Goal: Information Seeking & Learning: Learn about a topic

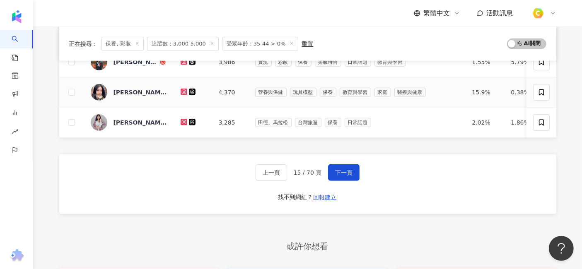
scroll to position [399, 0]
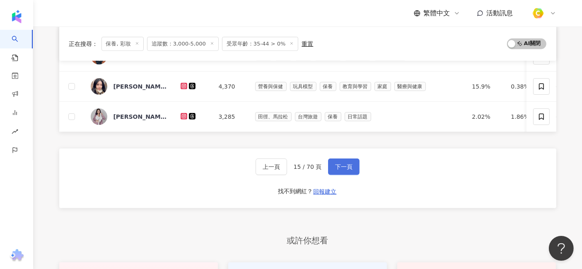
click at [345, 170] on span "下一頁" at bounding box center [343, 166] width 17 height 7
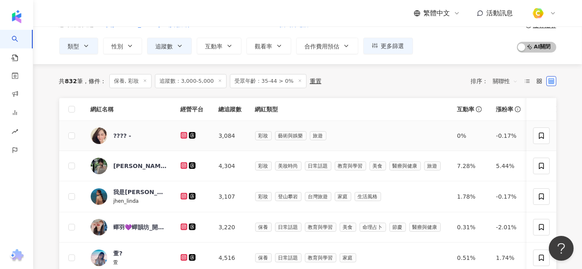
scroll to position [92, 0]
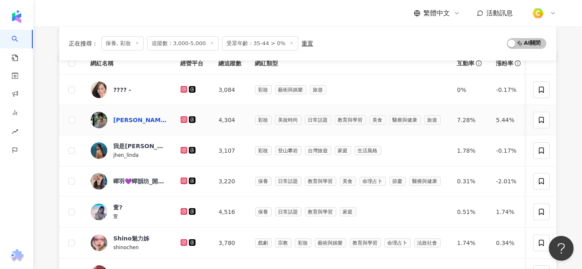
click at [116, 118] on div "Barbara🌙" at bounding box center [140, 120] width 54 height 8
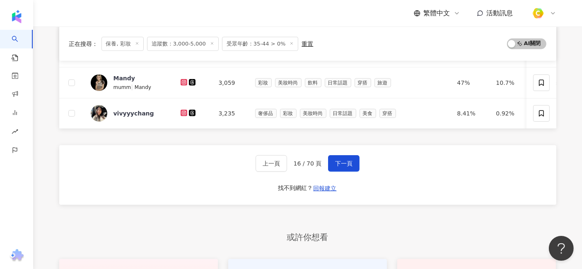
scroll to position [414, 0]
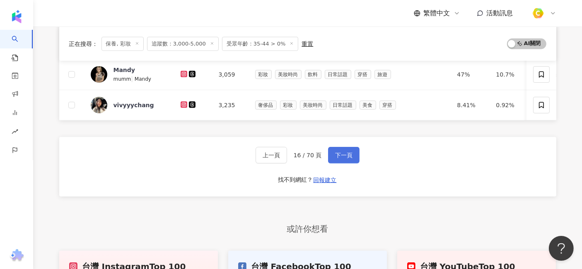
click at [337, 159] on span "下一頁" at bounding box center [343, 155] width 17 height 7
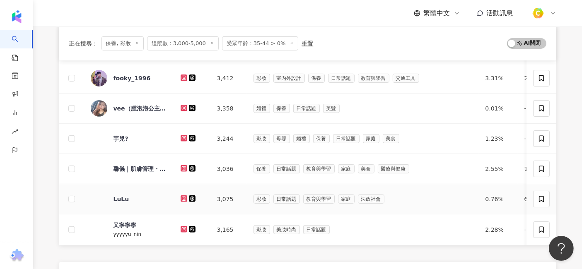
scroll to position [353, 0]
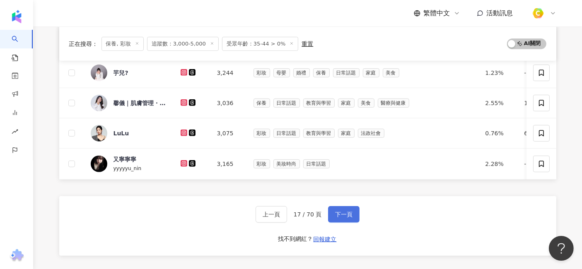
click at [348, 218] on span "下一頁" at bounding box center [343, 214] width 17 height 7
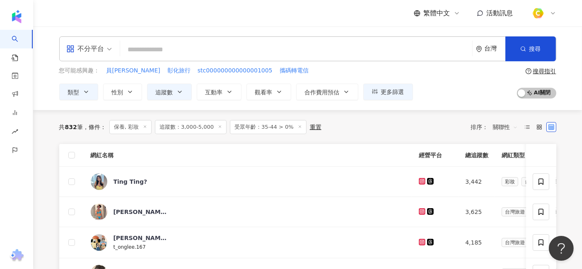
scroll to position [92, 0]
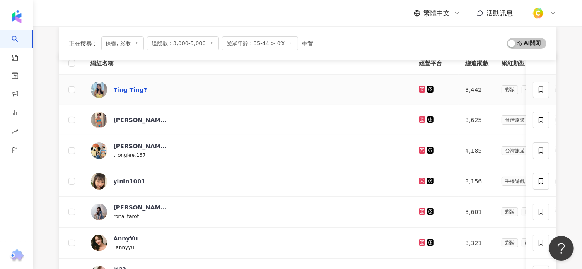
click at [130, 88] on div "Ting Ting?" at bounding box center [130, 90] width 34 height 8
click at [149, 123] on div "Ching Ying Yu" at bounding box center [140, 120] width 54 height 17
click at [118, 178] on div "yinin1001" at bounding box center [129, 181] width 32 height 8
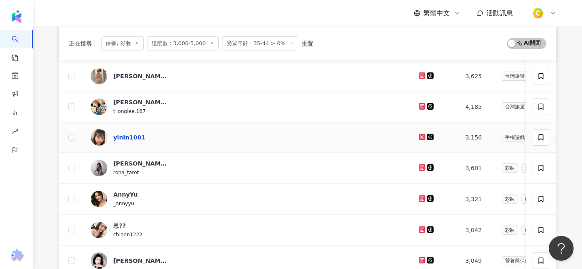
scroll to position [138, 0]
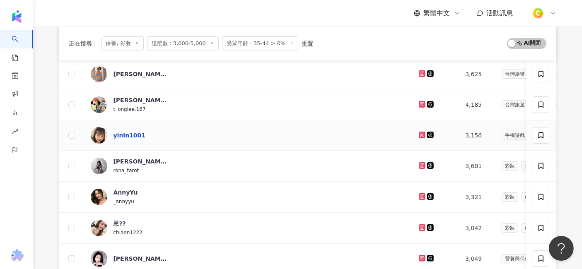
click at [137, 137] on div "yinin1001" at bounding box center [129, 135] width 32 height 8
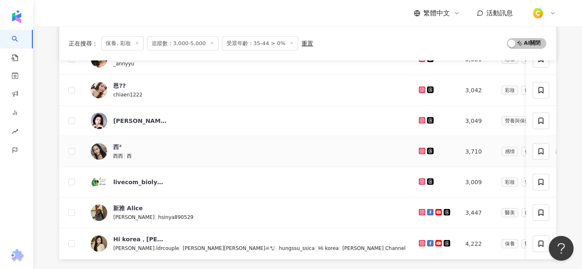
scroll to position [322, 0]
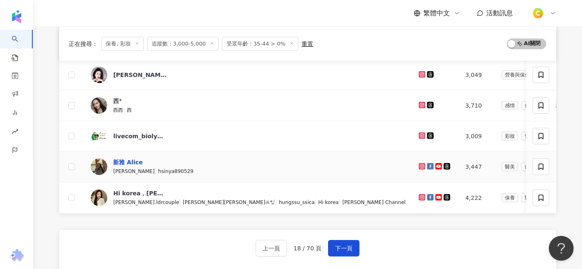
click at [113, 158] on div "新雅 Alice" at bounding box center [127, 162] width 29 height 8
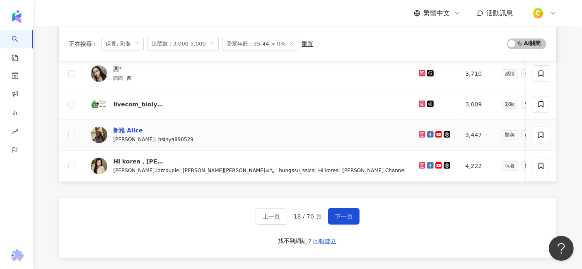
scroll to position [368, 0]
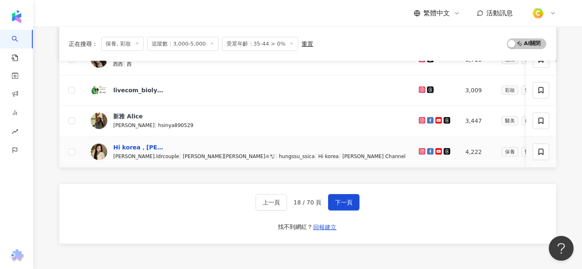
click at [139, 146] on div "Hi korea，Jessica的韓國生活ft.내남자" at bounding box center [140, 147] width 54 height 8
click at [336, 211] on button "下一頁" at bounding box center [343, 202] width 31 height 17
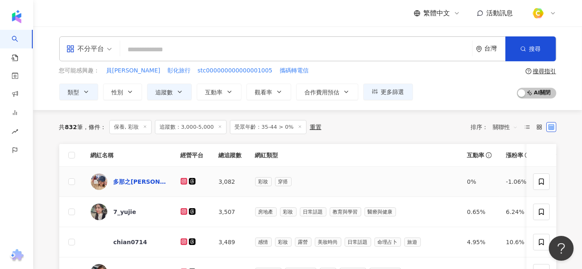
scroll to position [46, 0]
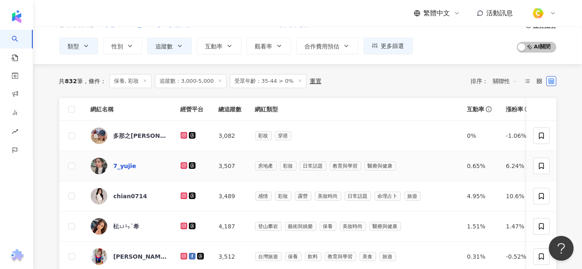
click at [122, 165] on div "7_yujie" at bounding box center [124, 166] width 23 height 8
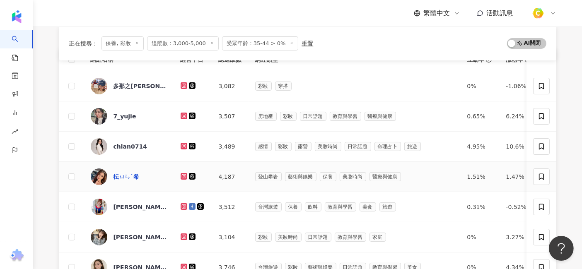
scroll to position [138, 0]
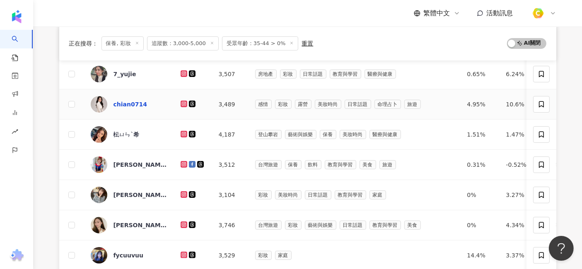
click at [131, 104] on div "chian0714" at bounding box center [130, 104] width 34 height 8
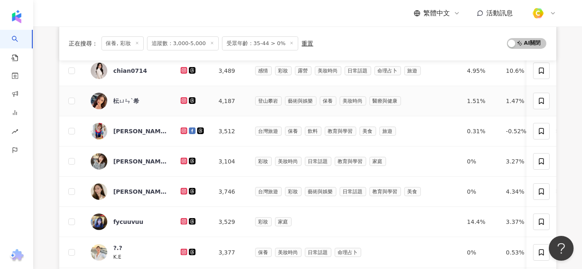
scroll to position [184, 0]
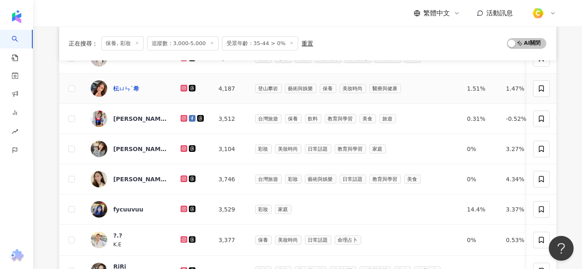
click at [123, 85] on div "枟ㄩㄣˋ希" at bounding box center [126, 88] width 26 height 8
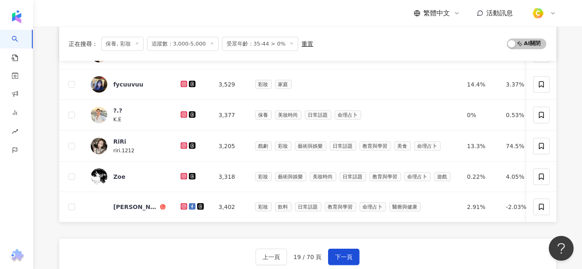
scroll to position [322, 0]
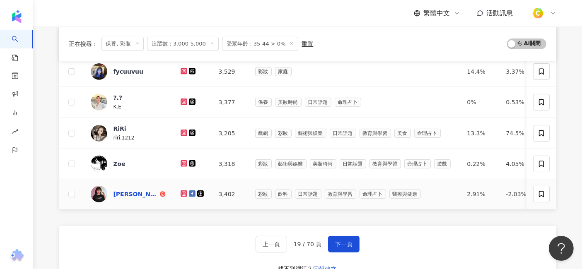
click at [138, 191] on div "Naya 娜亞·法斯·紀拉斐" at bounding box center [135, 194] width 45 height 8
click at [337, 252] on button "下一頁" at bounding box center [343, 244] width 31 height 17
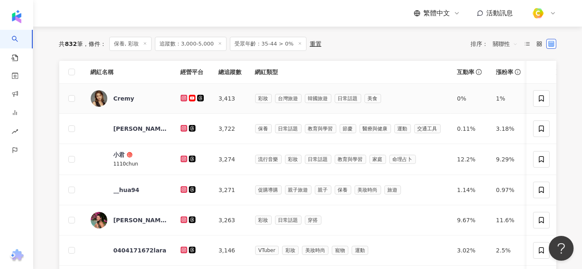
scroll to position [92, 0]
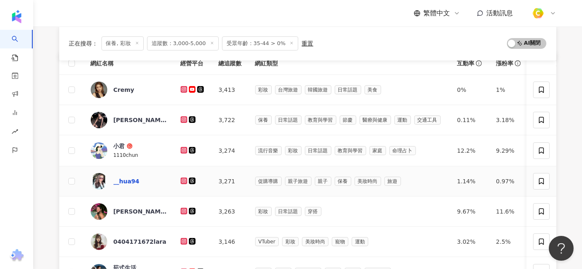
click at [118, 183] on div "__hua94" at bounding box center [126, 181] width 26 height 8
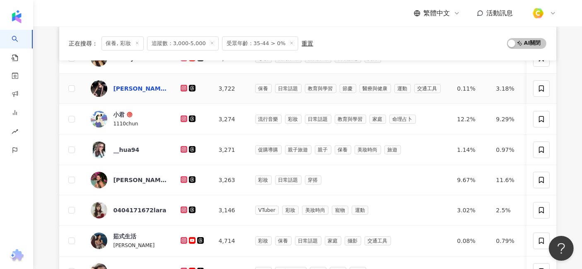
scroll to position [138, 0]
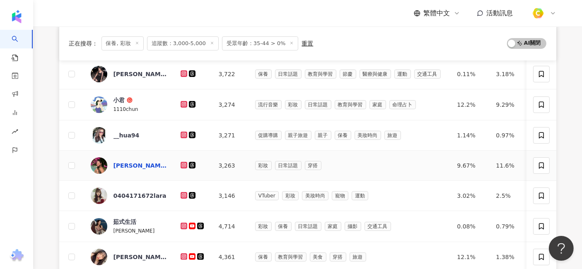
click at [127, 165] on div "Shane" at bounding box center [140, 165] width 54 height 8
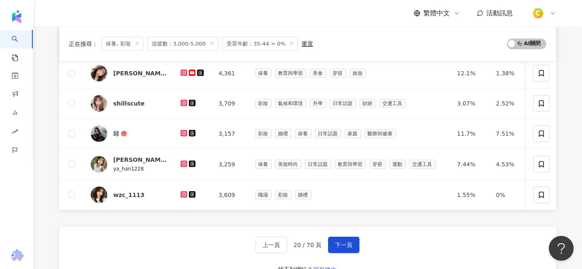
scroll to position [368, 0]
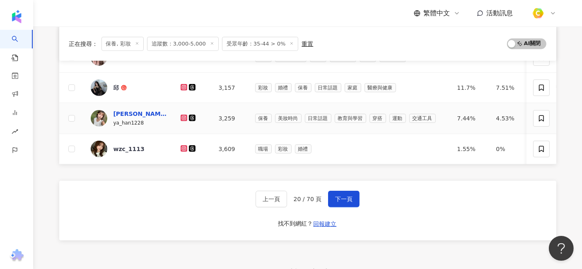
click at [125, 112] on div "張雅涵" at bounding box center [140, 114] width 54 height 8
click at [130, 148] on div "wzc_1113" at bounding box center [128, 149] width 31 height 8
click at [344, 199] on span "下一頁" at bounding box center [343, 199] width 17 height 7
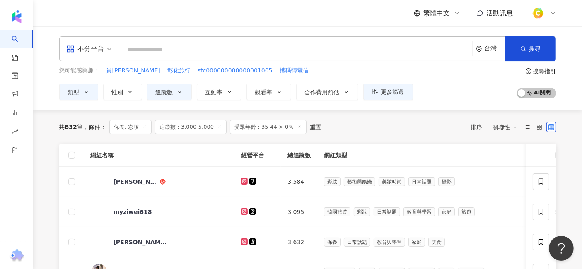
scroll to position [46, 0]
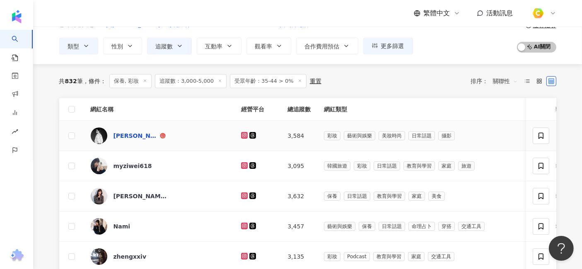
click at [123, 138] on div "蘇恆緯 Wei" at bounding box center [135, 136] width 45 height 8
click at [131, 165] on div "myziwei618" at bounding box center [132, 166] width 38 height 8
click at [141, 195] on div "Rita • 芮塔´͈ ᵕ `͈" at bounding box center [140, 196] width 54 height 8
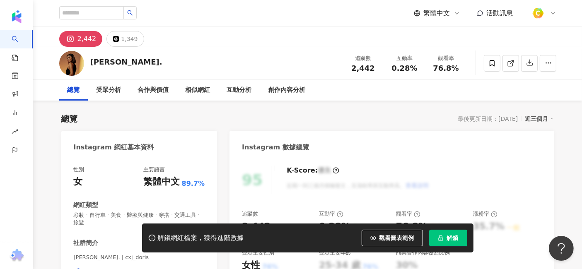
type input "**********"
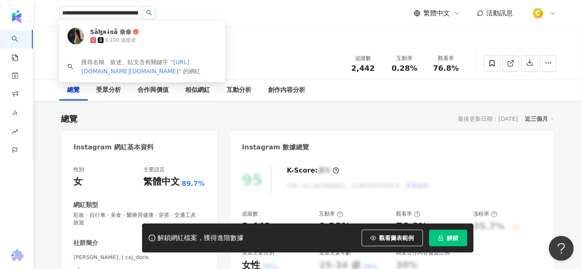
drag, startPoint x: 101, startPoint y: 13, endPoint x: 48, endPoint y: 18, distance: 53.2
click at [48, 18] on div "**********" at bounding box center [308, 13] width 530 height 26
click at [147, 34] on div "Sǟɮʀɨռǟ 奈奈 8,100 追蹤者" at bounding box center [137, 36] width 94 height 17
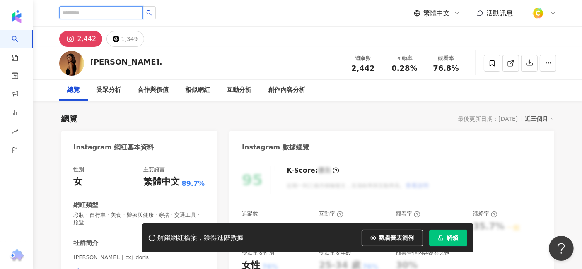
scroll to position [138, 0]
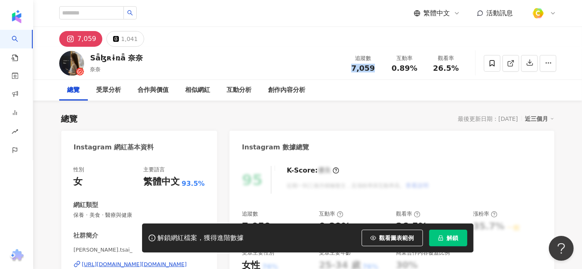
drag, startPoint x: 360, startPoint y: 69, endPoint x: 379, endPoint y: 69, distance: 18.6
click at [379, 69] on div "追蹤數 7,059" at bounding box center [362, 63] width 41 height 18
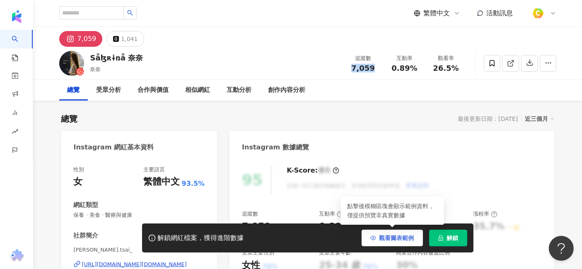
click at [399, 237] on span "觀看圖表範例" at bounding box center [396, 238] width 35 height 7
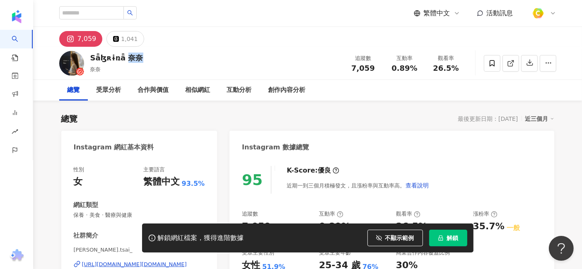
drag, startPoint x: 121, startPoint y: 58, endPoint x: 138, endPoint y: 57, distance: 17.0
click at [138, 57] on div "Sǟɮʀɨռǟ 奈奈 奈奈 追蹤數 7,059 互動率 0.89% 觀看率 26.5%" at bounding box center [308, 63] width 530 height 33
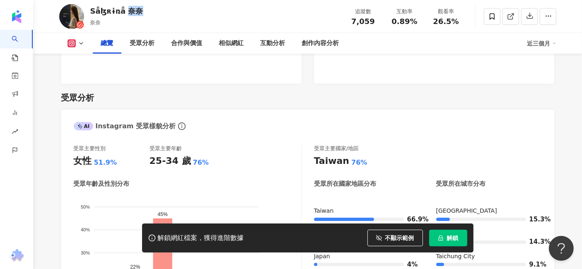
scroll to position [552, 0]
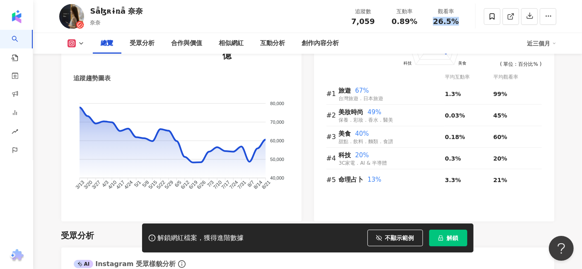
drag, startPoint x: 435, startPoint y: 22, endPoint x: 459, endPoint y: 22, distance: 24.0
click at [459, 22] on div "26.5%" at bounding box center [445, 21] width 31 height 8
copy span "26.5%"
click at [319, 7] on div "Sǟɮʀɨռǟ 奈奈 奈奈 追蹤數 7,059 互動率 0.89% 觀看率 26.5%" at bounding box center [308, 16] width 530 height 33
click at [313, 8] on div "Sǟɮʀɨռǟ 奈奈 奈奈 追蹤數 7,059 互動率 0.89% 觀看率 26.5%" at bounding box center [308, 16] width 530 height 33
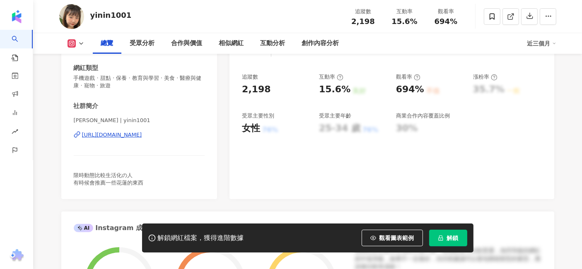
click at [142, 133] on div "[URL][DOMAIN_NAME]" at bounding box center [112, 134] width 60 height 7
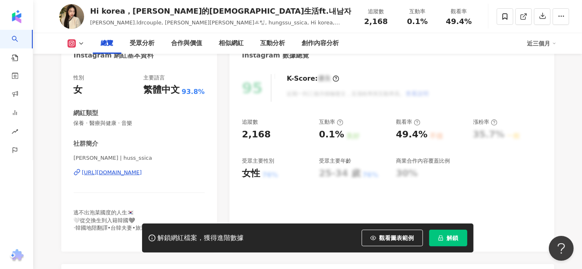
click at [123, 173] on div "https://www.instagram.com/huss_ssica/" at bounding box center [112, 172] width 60 height 7
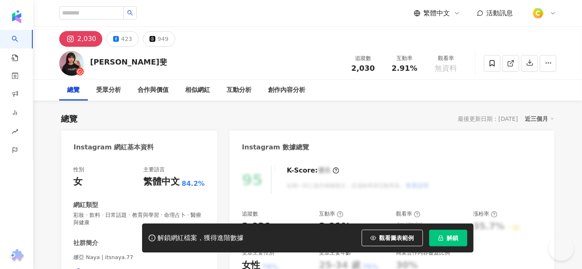
click at [142, 268] on div "https://www.instagram.com/itsnaya.77/" at bounding box center [112, 271] width 60 height 7
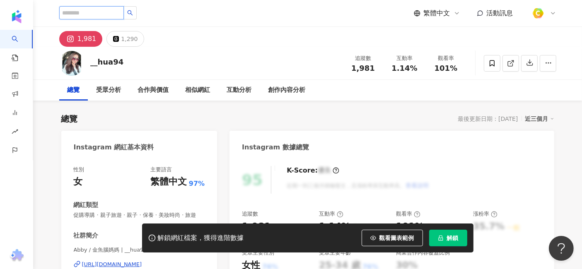
click at [112, 14] on input "search" at bounding box center [91, 12] width 65 height 13
paste input "*****"
type input "*****"
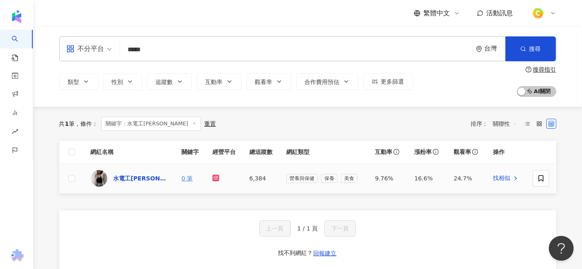
click at [126, 177] on div "水電工阿嫻" at bounding box center [140, 178] width 54 height 8
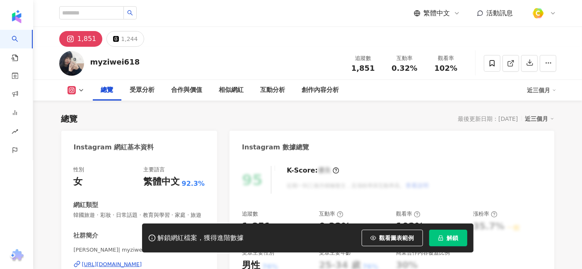
scroll to position [46, 0]
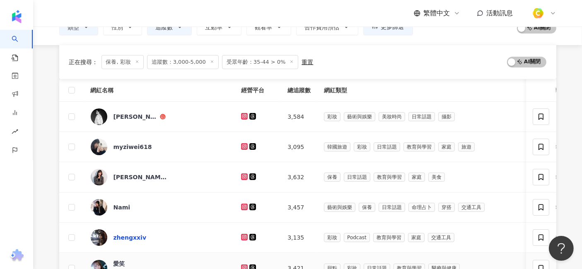
scroll to position [138, 0]
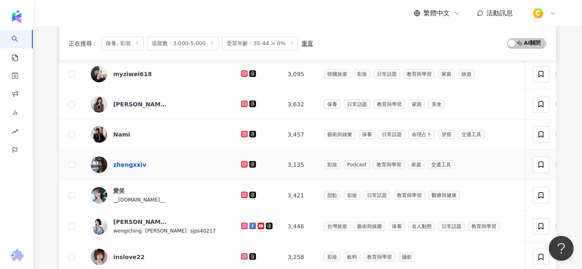
click at [130, 163] on div "zhengxxiv" at bounding box center [129, 165] width 33 height 8
click at [119, 191] on div "愛笑" at bounding box center [119, 191] width 12 height 8
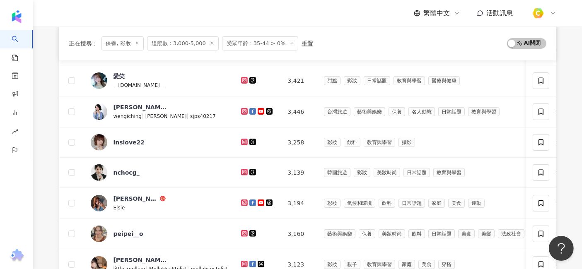
scroll to position [276, 0]
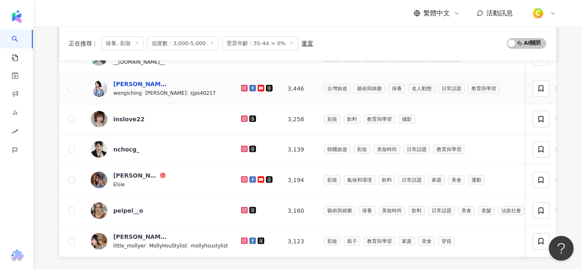
click at [133, 82] on div "翁藝菁 Sunny" at bounding box center [140, 84] width 54 height 8
click at [118, 173] on div "艾希" at bounding box center [135, 175] width 45 height 8
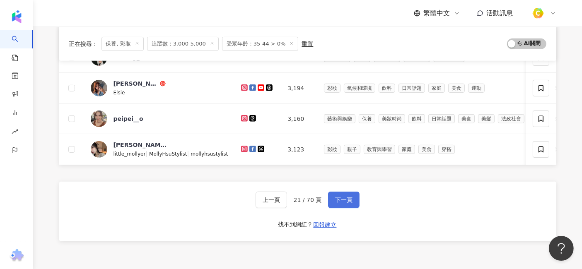
click at [353, 208] on button "下一頁" at bounding box center [343, 200] width 31 height 17
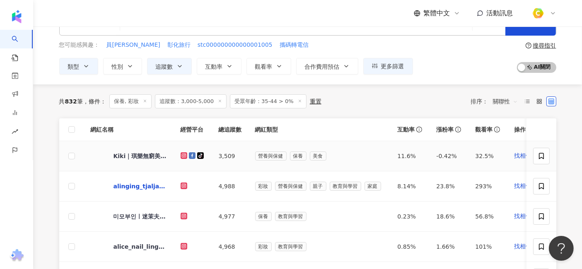
scroll to position [46, 0]
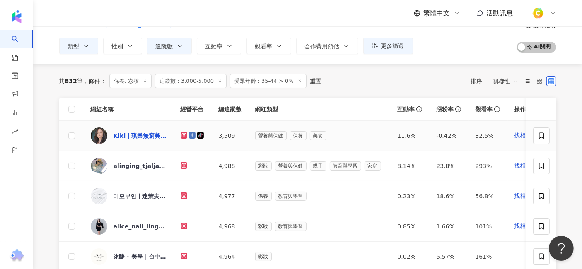
click at [146, 137] on div "Kiki｜琪樂無窮美食生活" at bounding box center [140, 136] width 54 height 8
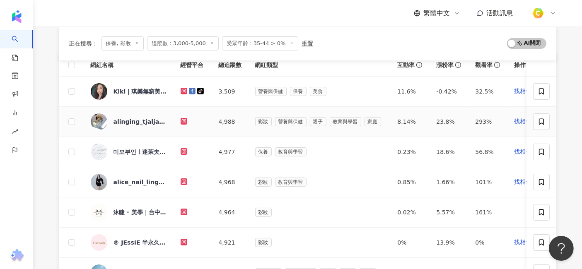
scroll to position [92, 0]
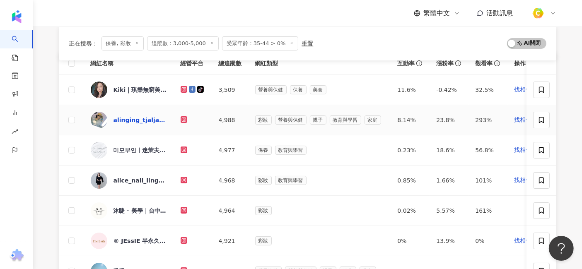
click at [153, 120] on div "alinging_tjaljacuqu" at bounding box center [140, 120] width 54 height 8
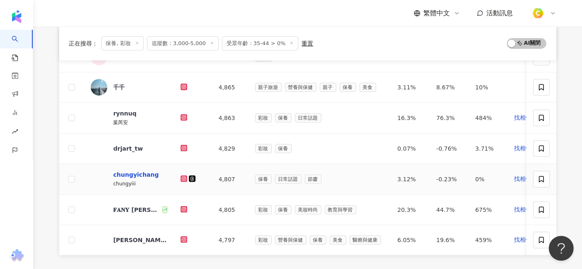
scroll to position [322, 0]
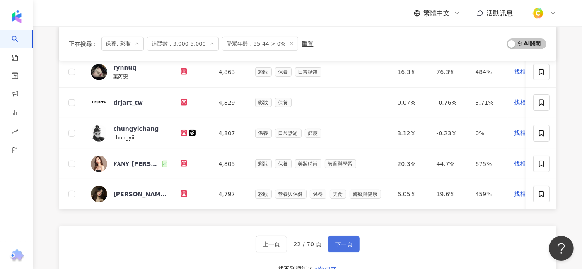
click at [346, 248] on span "下一頁" at bounding box center [343, 244] width 17 height 7
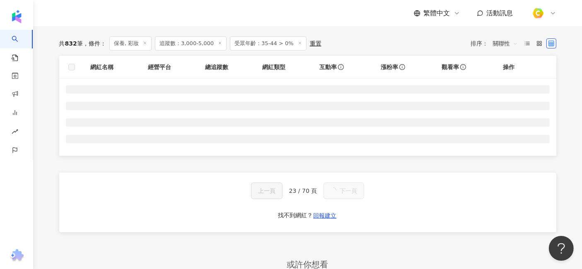
scroll to position [77, 0]
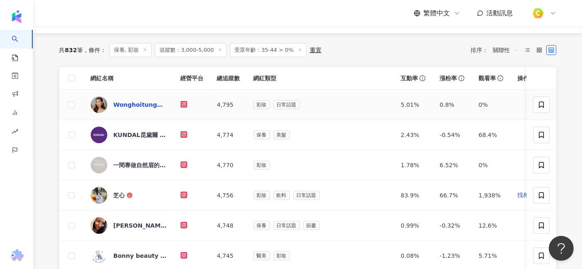
click at [137, 104] on div "Wonghoitung🤍🌹" at bounding box center [140, 105] width 54 height 8
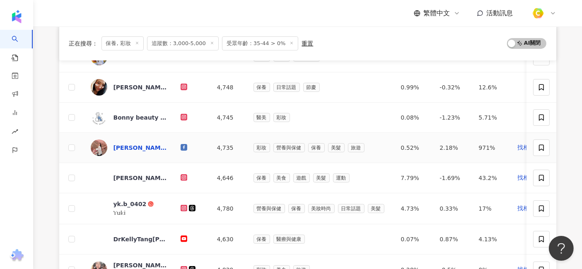
scroll to position [261, 0]
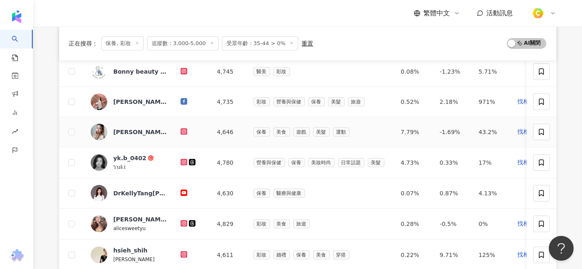
click at [133, 137] on div "楊文文Joyce" at bounding box center [140, 132] width 54 height 17
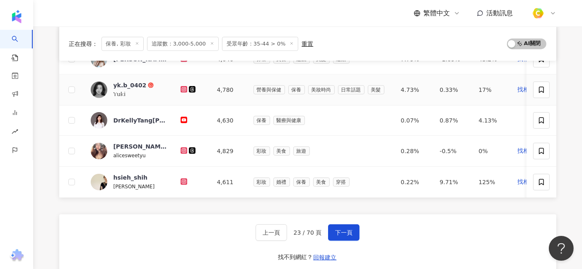
scroll to position [353, 0]
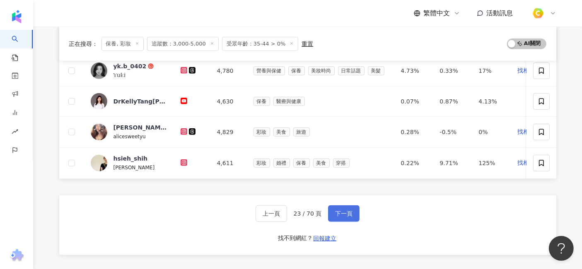
click at [342, 217] on span "下一頁" at bounding box center [343, 213] width 17 height 7
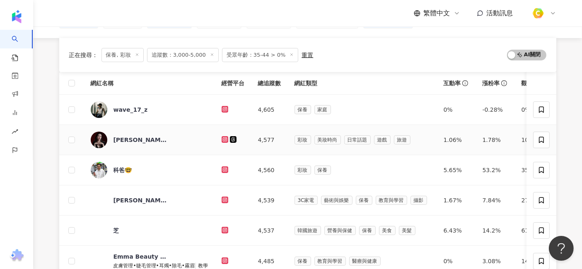
scroll to position [92, 0]
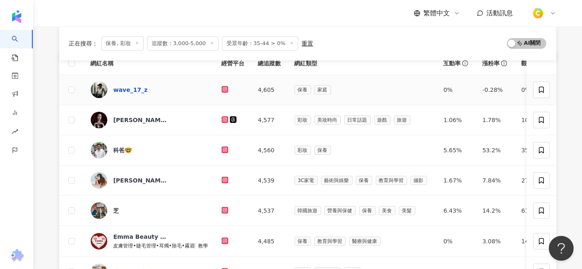
click at [127, 86] on div "wave_17_z" at bounding box center [130, 90] width 34 height 8
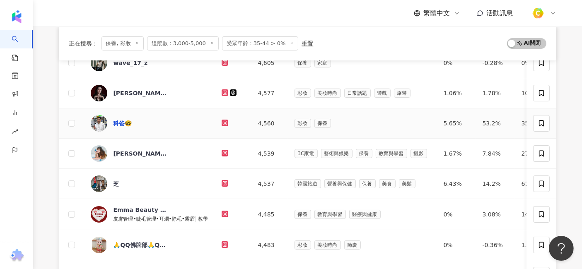
scroll to position [138, 0]
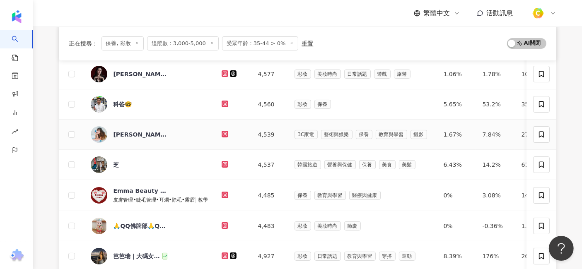
click at [125, 139] on div "Xuan Cheng" at bounding box center [140, 134] width 54 height 17
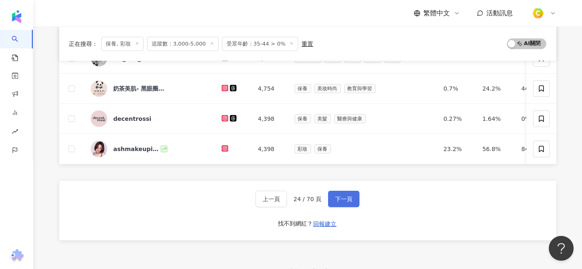
scroll to position [368, 0]
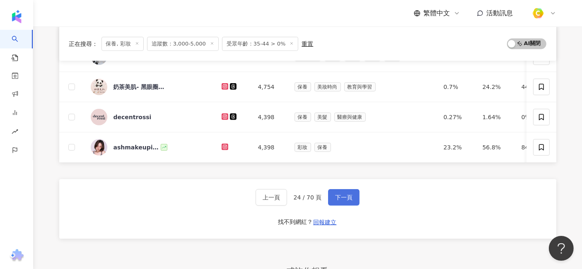
click at [341, 201] on span "下一頁" at bounding box center [343, 197] width 17 height 7
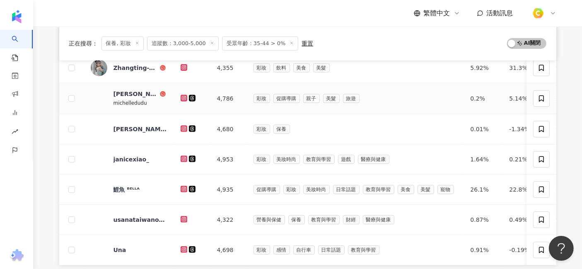
scroll to position [322, 0]
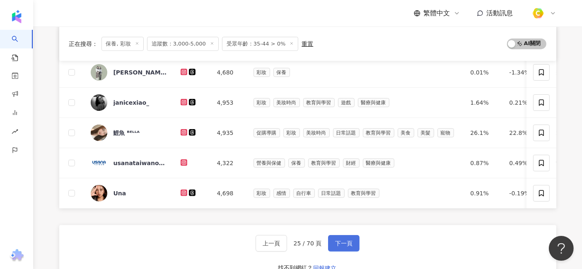
click at [338, 247] on span "下一頁" at bounding box center [343, 243] width 17 height 7
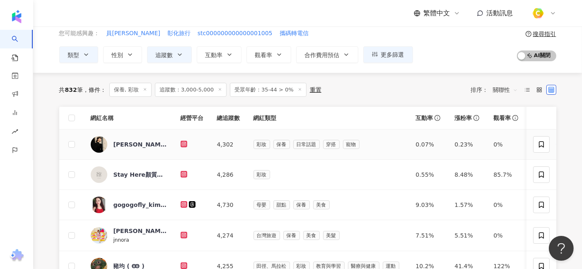
scroll to position [46, 0]
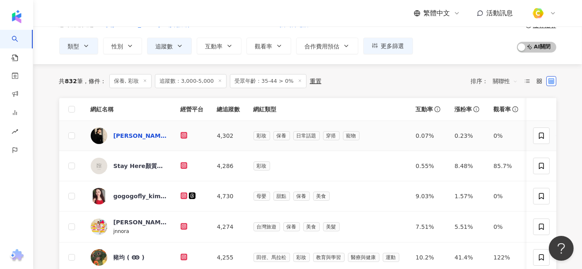
click at [128, 135] on div "Cecile Lee" at bounding box center [140, 136] width 54 height 8
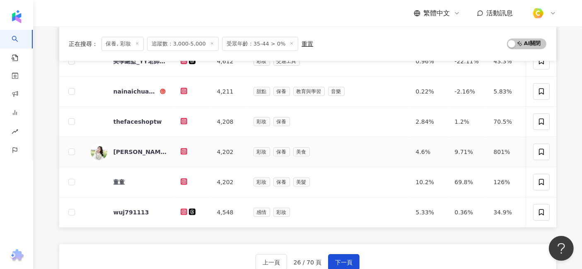
scroll to position [322, 0]
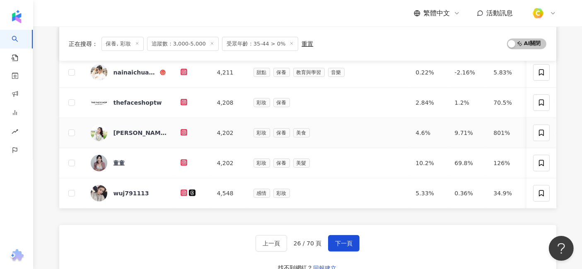
click at [123, 125] on div "Allison" at bounding box center [140, 133] width 54 height 17
click at [335, 247] on span "下一頁" at bounding box center [343, 243] width 17 height 7
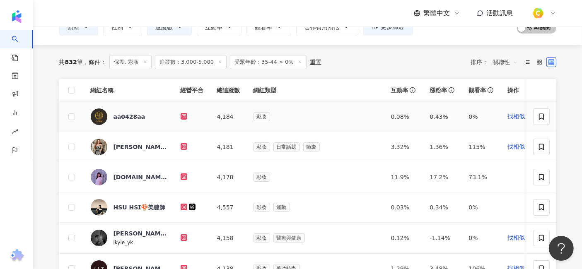
scroll to position [77, 0]
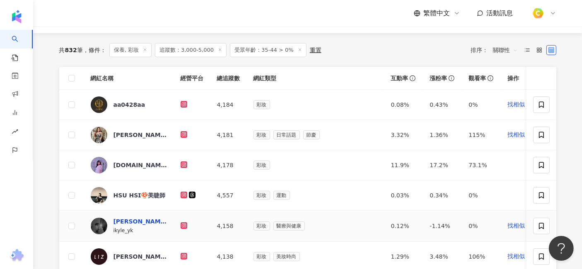
click at [133, 218] on div "Kyle凱兒" at bounding box center [140, 221] width 54 height 8
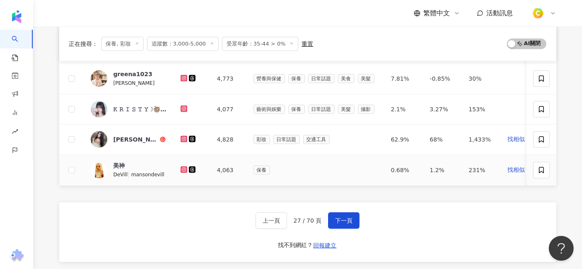
scroll to position [399, 0]
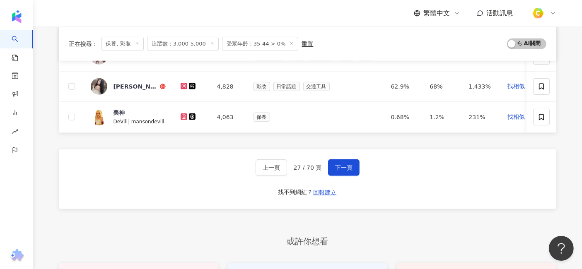
click at [337, 162] on div "上一頁 27 / 70 頁 下一頁 找不到網紅？ 回報建立" at bounding box center [307, 179] width 497 height 60
click at [340, 171] on span "下一頁" at bounding box center [343, 167] width 17 height 7
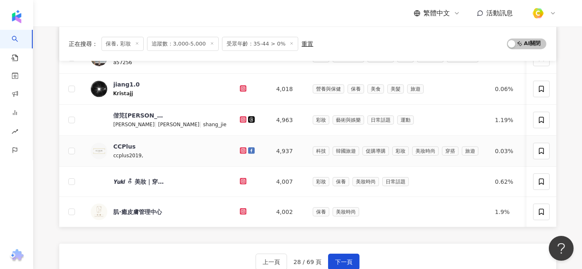
scroll to position [322, 0]
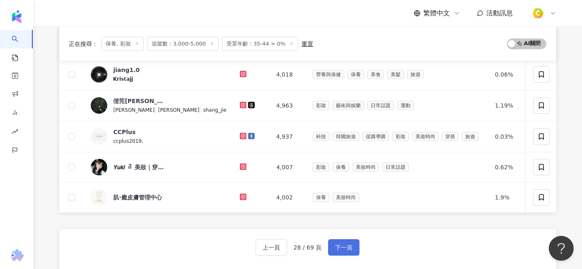
click at [342, 256] on button "下一頁" at bounding box center [343, 247] width 31 height 17
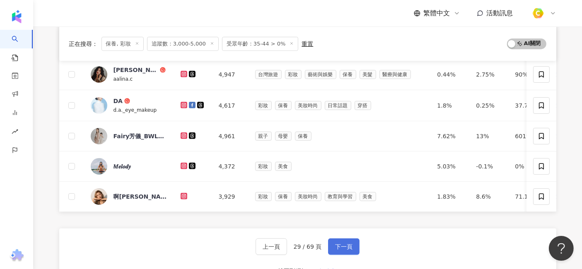
click at [348, 250] on span "下一頁" at bounding box center [343, 246] width 17 height 7
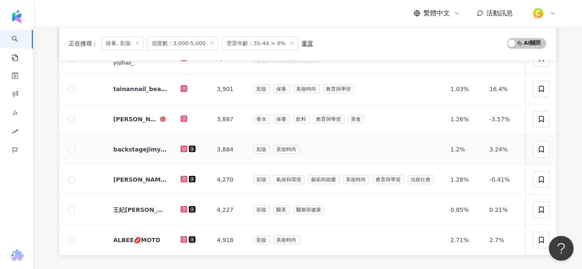
scroll to position [368, 0]
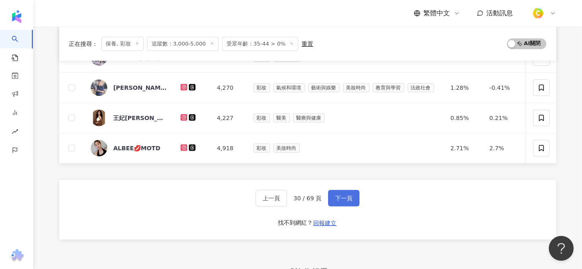
click at [332, 200] on button "下一頁" at bounding box center [343, 198] width 31 height 17
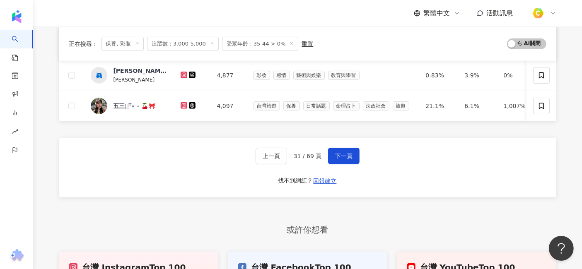
scroll to position [414, 0]
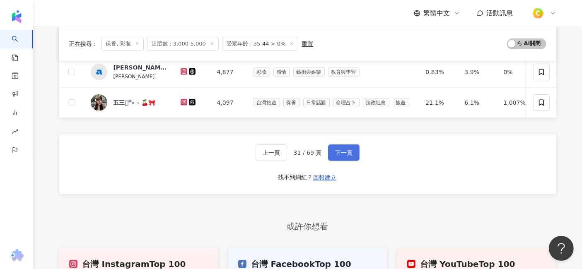
click at [344, 156] on span "下一頁" at bounding box center [343, 152] width 17 height 7
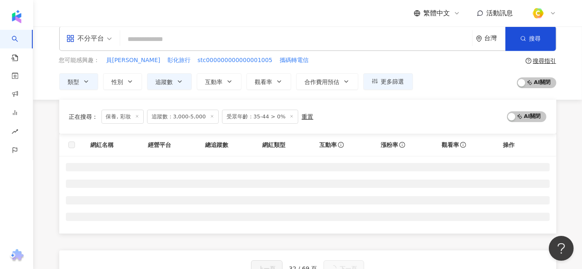
scroll to position [0, 0]
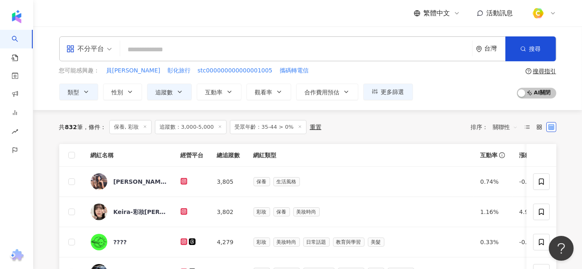
click at [159, 48] on input "search" at bounding box center [295, 50] width 345 height 16
paste input "*****"
type input "*****"
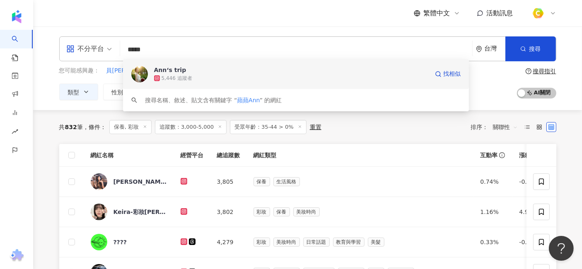
click at [210, 71] on span "Ann‘s trip" at bounding box center [291, 70] width 274 height 8
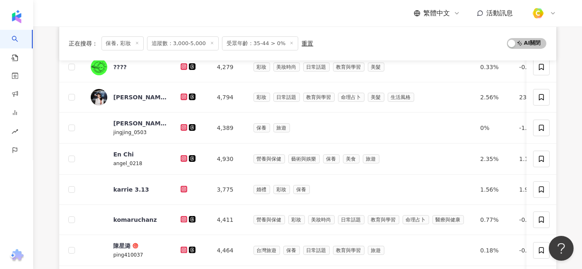
scroll to position [184, 0]
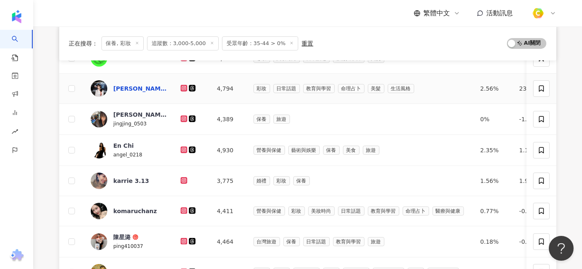
click at [119, 88] on div "黃依晨" at bounding box center [140, 88] width 54 height 8
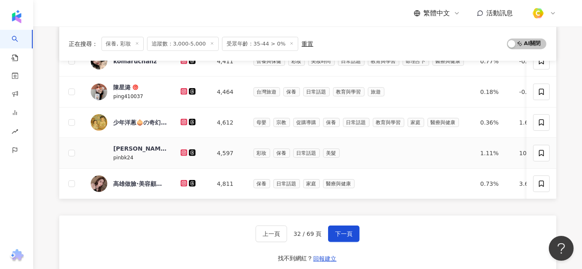
scroll to position [368, 0]
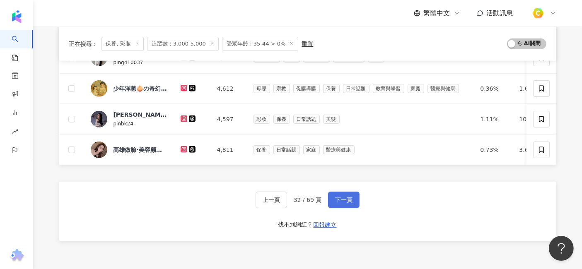
click at [342, 208] on button "下一頁" at bounding box center [343, 200] width 31 height 17
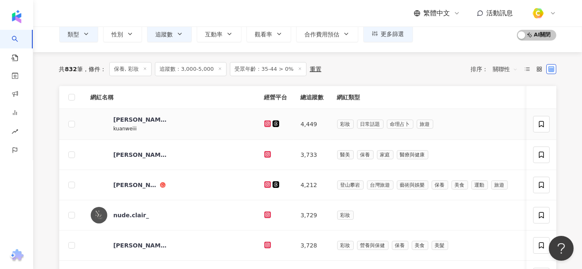
scroll to position [77, 0]
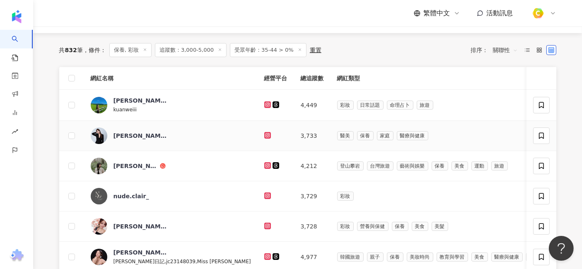
click at [111, 135] on div "貝娣" at bounding box center [129, 135] width 77 height 17
click at [124, 133] on div "貝娣" at bounding box center [140, 136] width 54 height 8
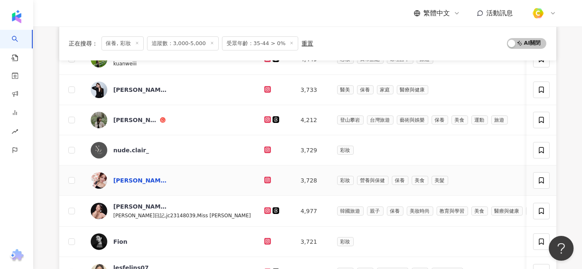
scroll to position [169, 0]
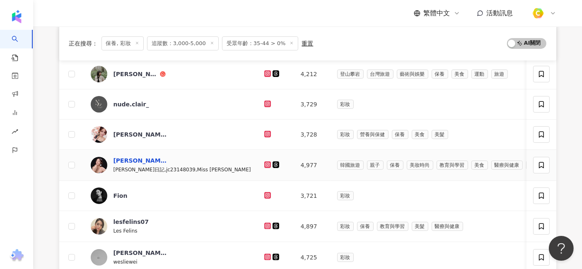
click at [125, 156] on div "柿子蘋" at bounding box center [140, 160] width 54 height 8
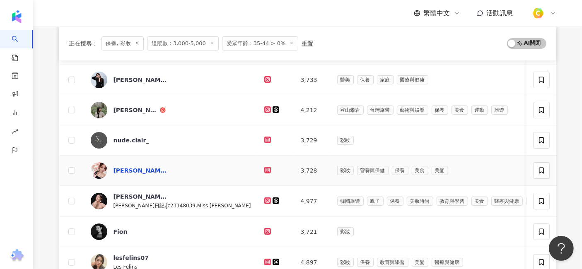
scroll to position [184, 0]
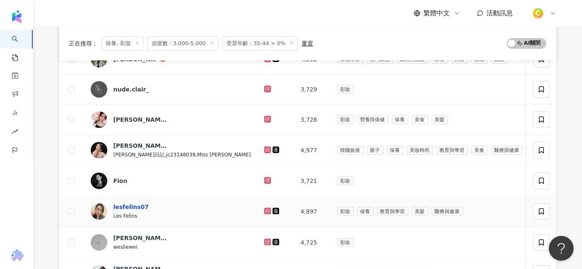
click at [124, 205] on div "lesfelins07" at bounding box center [131, 207] width 36 height 8
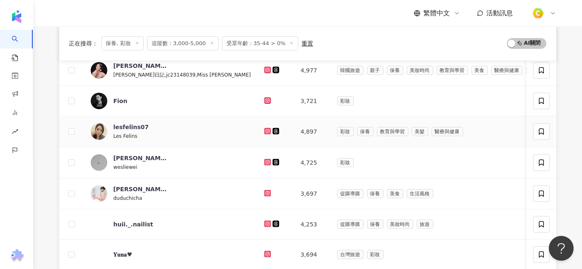
scroll to position [322, 0]
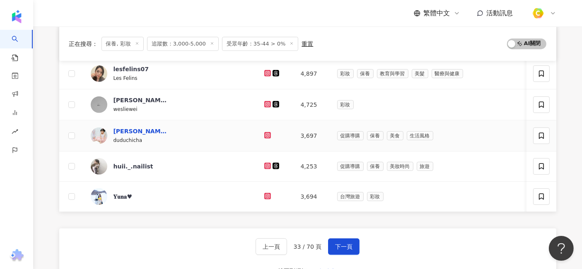
click at [139, 128] on div "愛麗絲的柑仔店" at bounding box center [140, 131] width 54 height 8
click at [348, 246] on button "下一頁" at bounding box center [343, 246] width 31 height 17
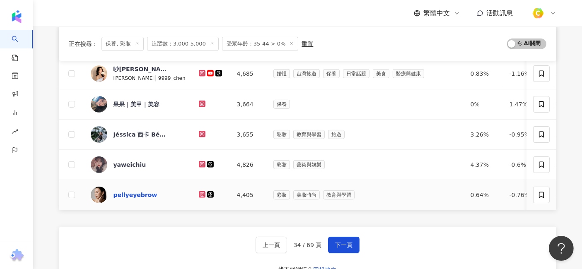
click at [131, 191] on div "pellyeyebrow" at bounding box center [135, 195] width 44 height 8
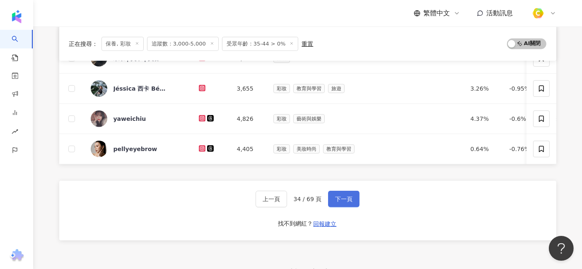
click at [357, 205] on button "下一頁" at bounding box center [343, 199] width 31 height 17
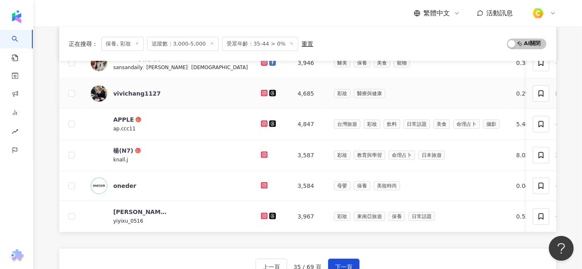
scroll to position [307, 0]
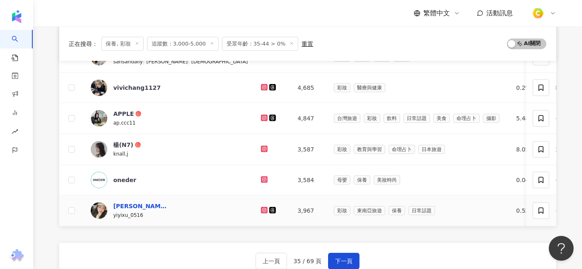
click at [142, 204] on div "Maggie Hsu" at bounding box center [140, 206] width 54 height 8
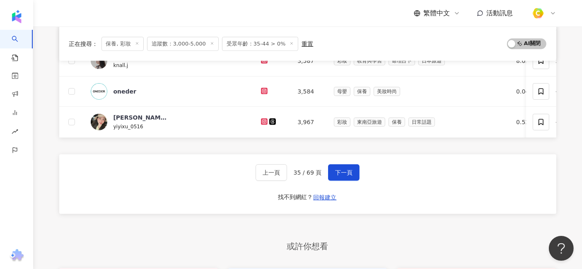
scroll to position [399, 0]
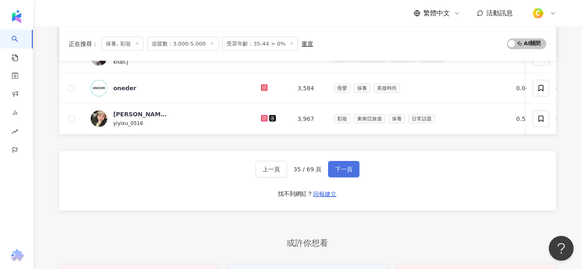
click at [347, 173] on span "下一頁" at bounding box center [343, 169] width 17 height 7
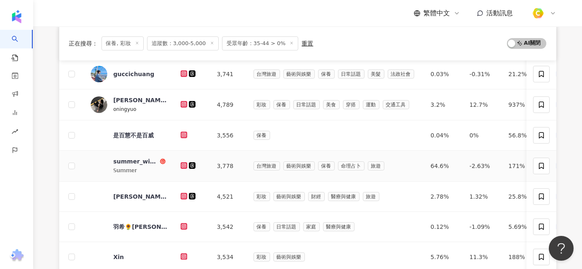
scroll to position [184, 0]
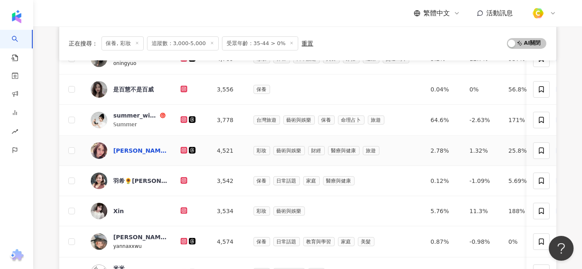
click at [126, 148] on div "姜泳安" at bounding box center [140, 151] width 54 height 8
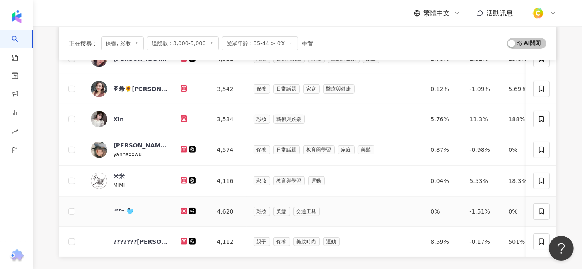
scroll to position [322, 0]
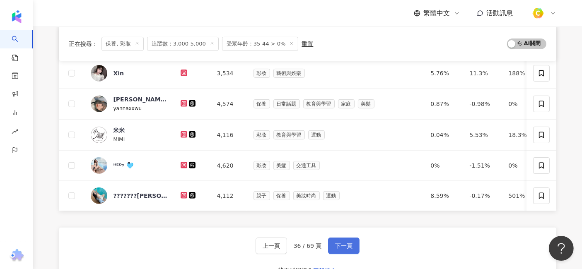
click at [339, 254] on button "下一頁" at bounding box center [343, 246] width 31 height 17
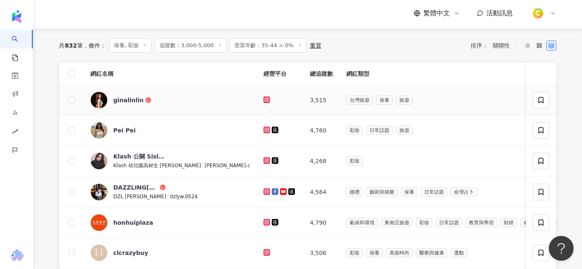
scroll to position [0, 0]
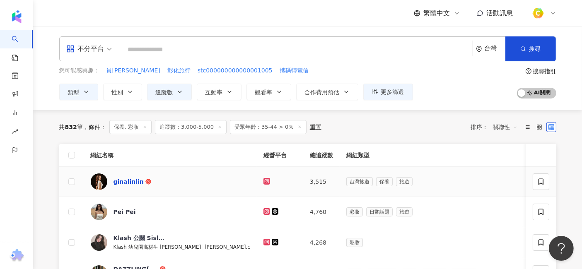
click at [132, 180] on div "ginalinlin" at bounding box center [128, 182] width 30 height 8
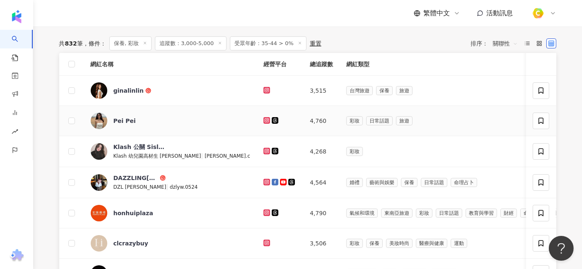
scroll to position [92, 0]
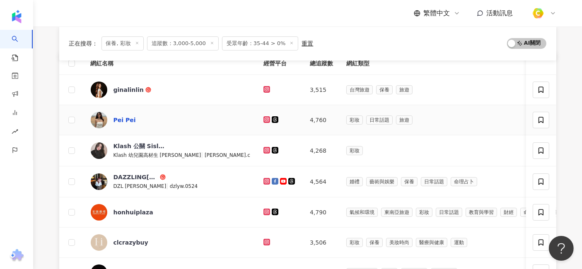
click at [121, 119] on div "Pei Pei" at bounding box center [124, 120] width 22 height 8
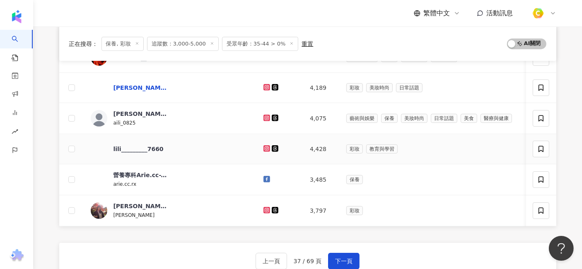
scroll to position [322, 0]
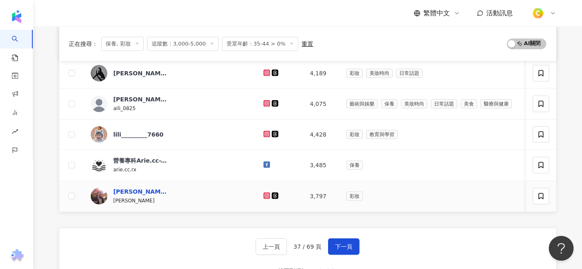
click at [124, 192] on div "陳意潔" at bounding box center [140, 191] width 54 height 8
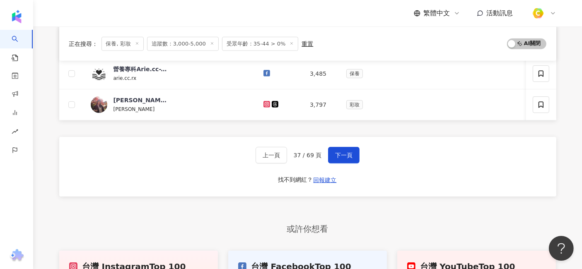
scroll to position [414, 0]
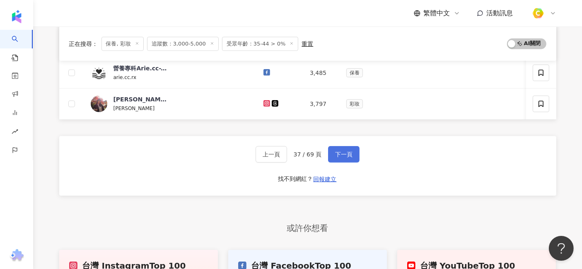
click at [339, 158] on span "下一頁" at bounding box center [343, 154] width 17 height 7
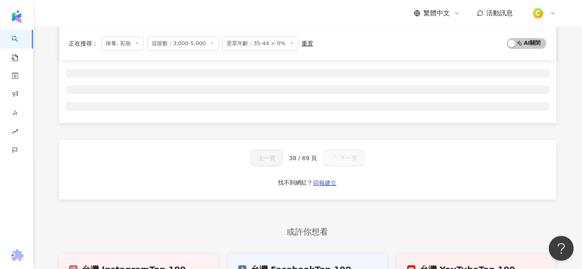
scroll to position [31, 0]
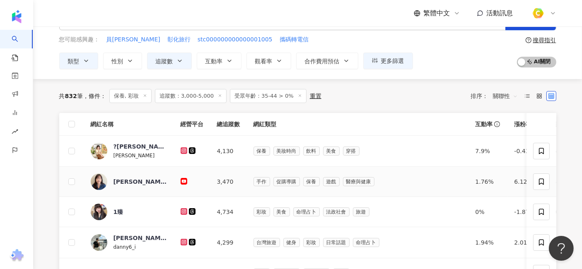
click at [144, 186] on div "Barbara【台灣主婦的小日常】" at bounding box center [140, 181] width 54 height 17
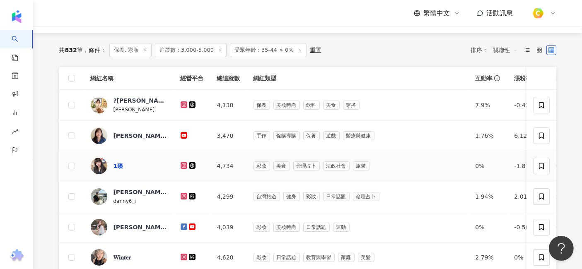
click at [119, 166] on div "1臻" at bounding box center [118, 166] width 10 height 8
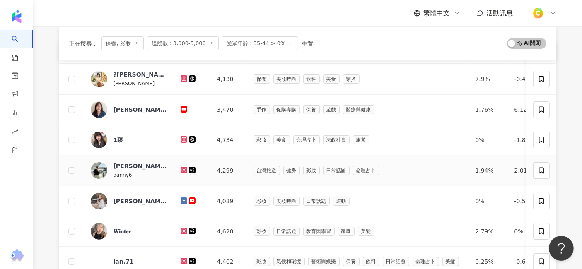
scroll to position [123, 0]
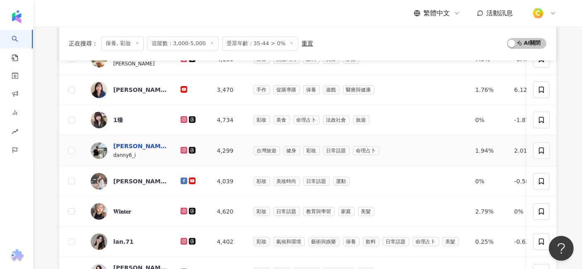
click at [144, 144] on div "Danny Chen 陳丹" at bounding box center [140, 146] width 54 height 8
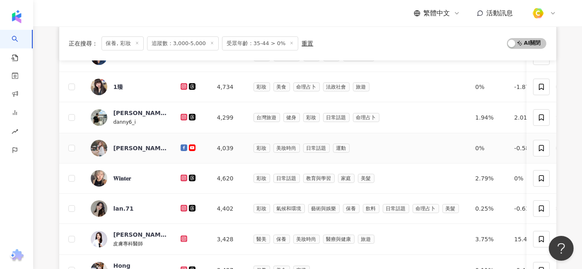
scroll to position [169, 0]
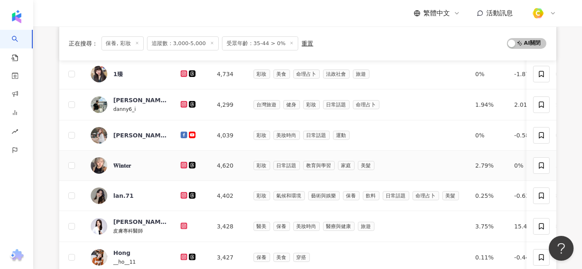
click at [124, 170] on div "𝐖𝐢𝐧𝐭𝐞𝐫" at bounding box center [140, 165] width 54 height 17
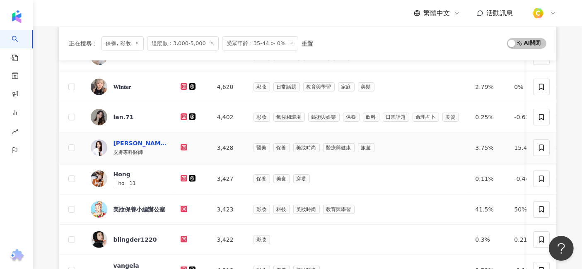
scroll to position [261, 0]
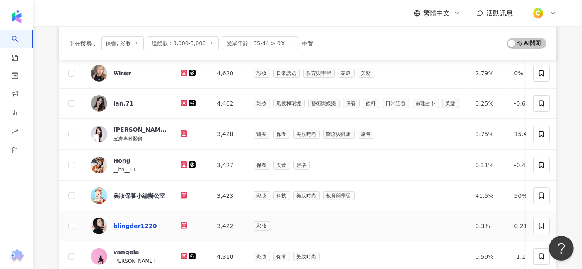
click at [137, 225] on div "blingder1220" at bounding box center [134, 226] width 43 height 8
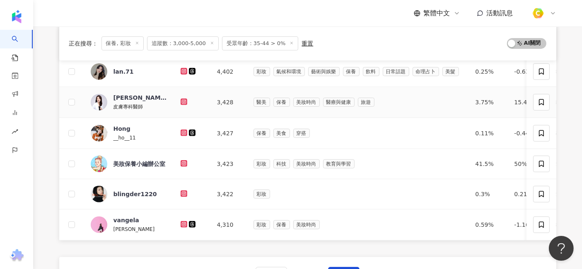
scroll to position [307, 0]
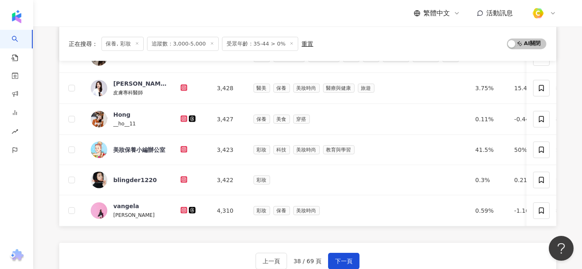
drag, startPoint x: 347, startPoint y: 262, endPoint x: 358, endPoint y: 255, distance: 12.9
click at [347, 262] on span "下一頁" at bounding box center [343, 261] width 17 height 7
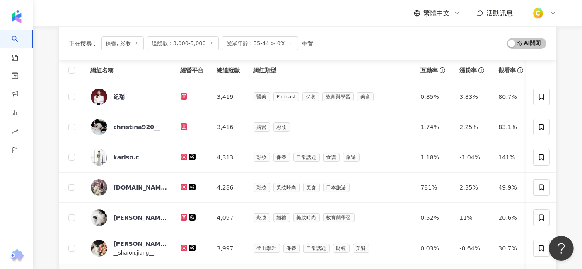
scroll to position [77, 0]
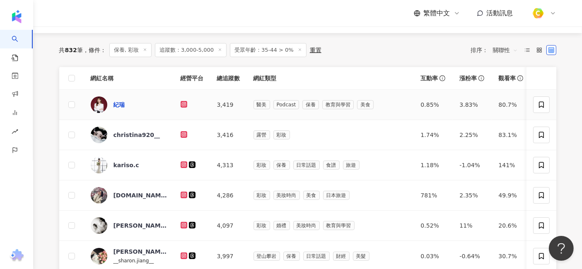
click at [124, 107] on div "紀瑞" at bounding box center [119, 105] width 12 height 8
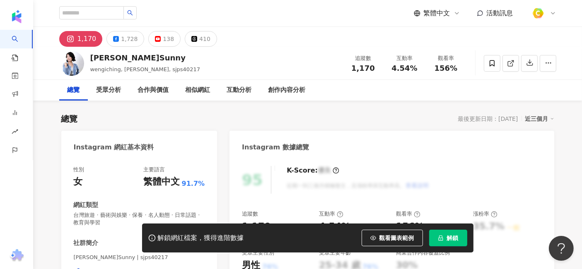
scroll to position [92, 0]
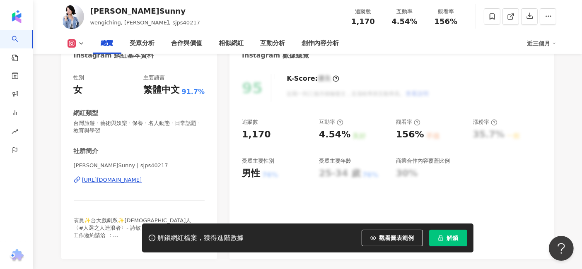
click at [142, 181] on div "https://www.instagram.com/sjps40217/" at bounding box center [112, 179] width 60 height 7
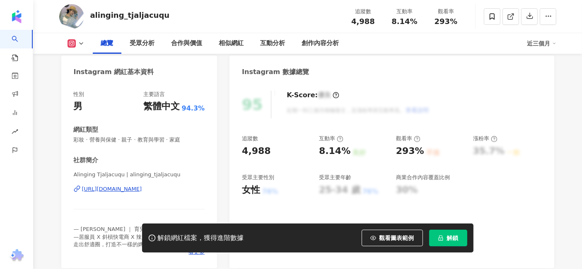
scroll to position [92, 0]
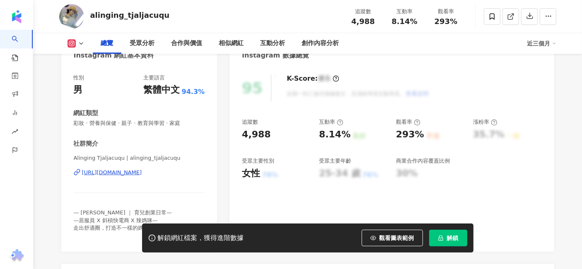
click at [142, 173] on div "https://www.instagram.com/alinging_tjaljacuqu/" at bounding box center [112, 172] width 60 height 7
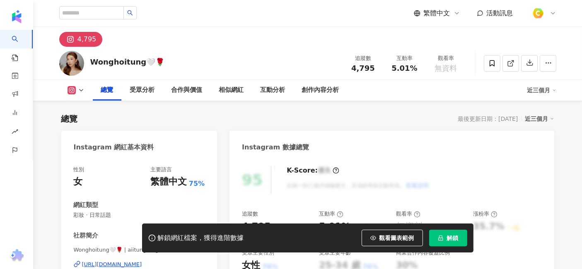
scroll to position [92, 0]
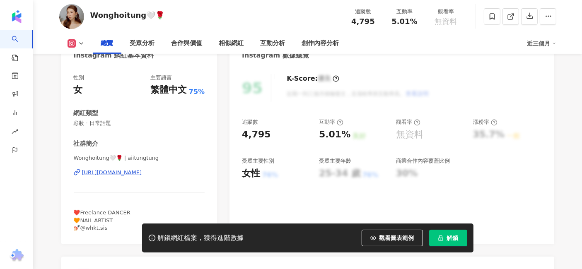
click at [137, 173] on div "[URL][DOMAIN_NAME]" at bounding box center [112, 172] width 60 height 7
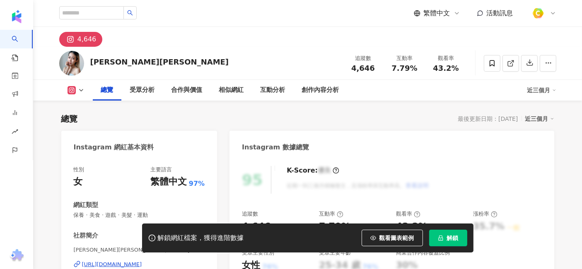
click at [117, 261] on div "[URL][DOMAIN_NAME]" at bounding box center [112, 264] width 60 height 7
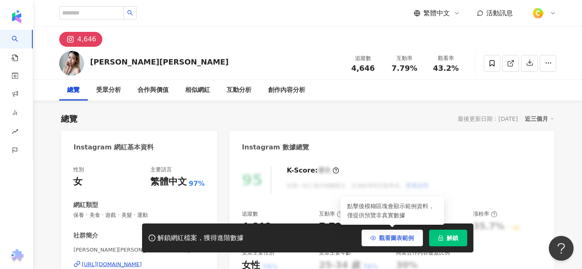
click at [399, 235] on span "觀看圖表範例" at bounding box center [396, 238] width 35 height 7
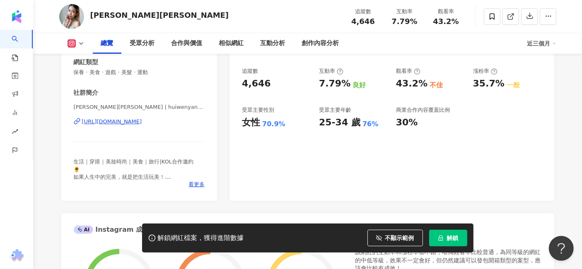
scroll to position [184, 0]
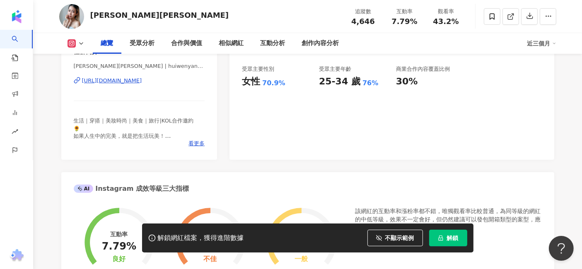
click at [142, 82] on div "https://www.instagram.com/huiwenyang3333/" at bounding box center [112, 80] width 60 height 7
drag, startPoint x: 91, startPoint y: 14, endPoint x: 114, endPoint y: 14, distance: 22.8
click at [114, 14] on div "楊文文Joyce" at bounding box center [159, 15] width 139 height 10
copy div "楊文文"
drag, startPoint x: 354, startPoint y: 19, endPoint x: 375, endPoint y: 17, distance: 21.3
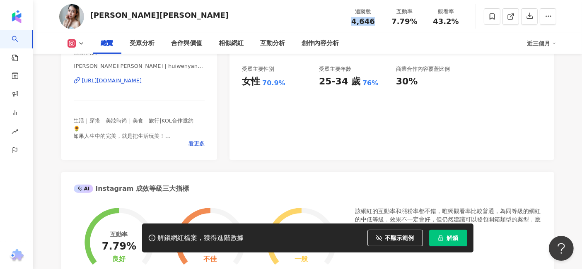
click at [375, 17] on div "追蹤數 4,646" at bounding box center [362, 16] width 41 height 18
copy span "4,646"
drag, startPoint x: 394, startPoint y: 23, endPoint x: 423, endPoint y: 24, distance: 29.8
click at [423, 24] on div "互動率 7.79%" at bounding box center [404, 16] width 41 height 18
copy span "7.79%"
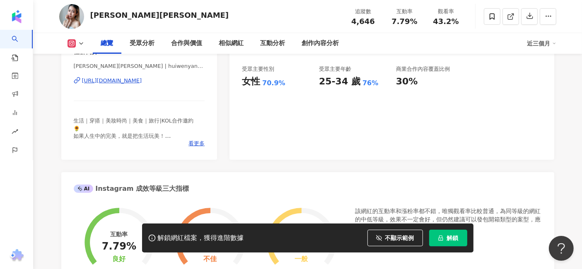
click at [437, 23] on span "43.2%" at bounding box center [446, 21] width 26 height 8
drag, startPoint x: 434, startPoint y: 22, endPoint x: 463, endPoint y: 24, distance: 29.1
click at [463, 24] on div "觀看率 43.2%" at bounding box center [445, 16] width 41 height 18
copy span "43.2%"
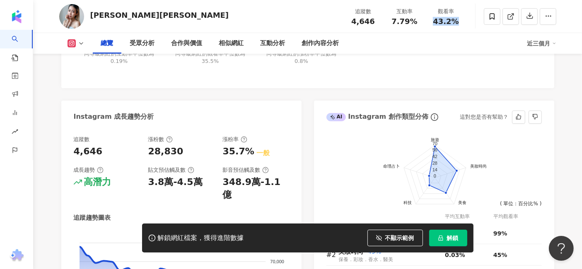
scroll to position [552, 0]
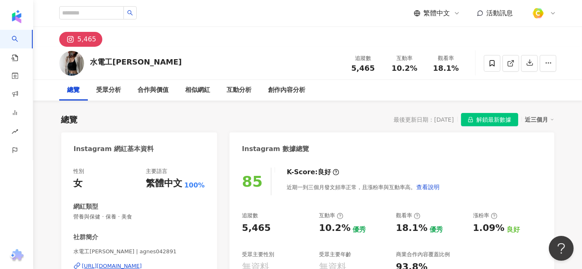
drag, startPoint x: 365, startPoint y: 69, endPoint x: 380, endPoint y: 67, distance: 14.5
click at [380, 67] on div "追蹤數 5,465" at bounding box center [362, 63] width 41 height 18
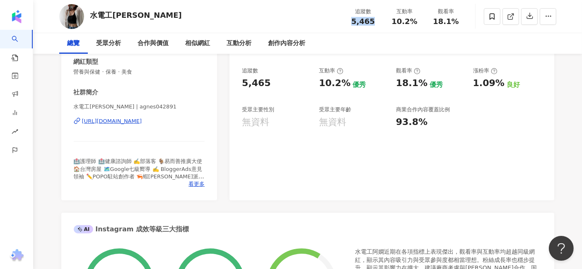
scroll to position [230, 0]
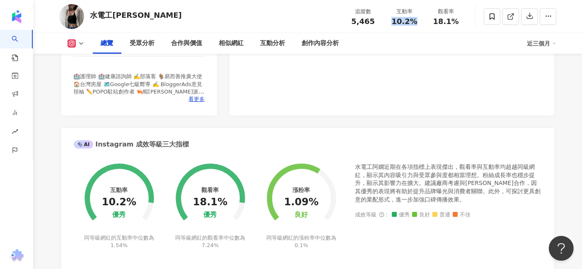
drag, startPoint x: 394, startPoint y: 20, endPoint x: 420, endPoint y: 17, distance: 26.7
click at [420, 17] on div "互動率 10.2%" at bounding box center [404, 16] width 41 height 18
copy span "10.2%"
drag, startPoint x: 435, startPoint y: 26, endPoint x: 464, endPoint y: 24, distance: 29.5
click at [464, 24] on div "觀看率 18.1%" at bounding box center [445, 16] width 41 height 18
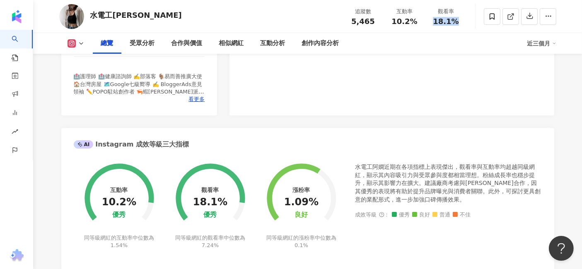
copy span "18.1%"
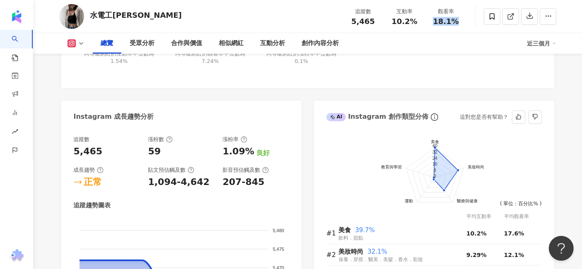
scroll to position [460, 0]
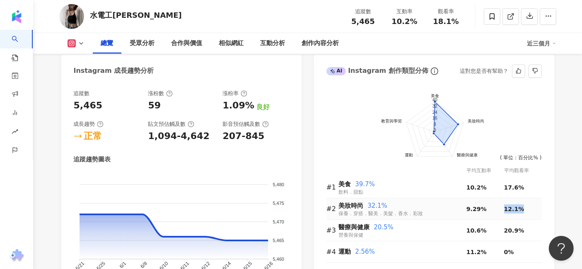
drag, startPoint x: 502, startPoint y: 209, endPoint x: 523, endPoint y: 207, distance: 20.7
click at [523, 207] on tr "#2 美妝時尚 32.1% 保養．穿搭．醫美．美髮．香水．彩妝 9.29% 12.1%" at bounding box center [433, 209] width 215 height 22
copy tr "12.1%"
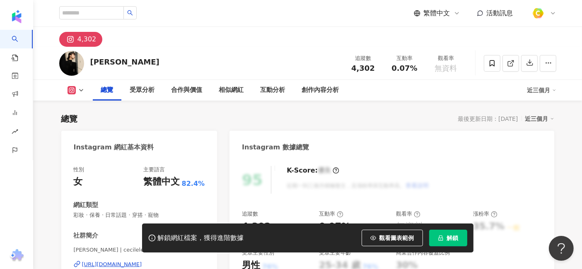
scroll to position [46, 0]
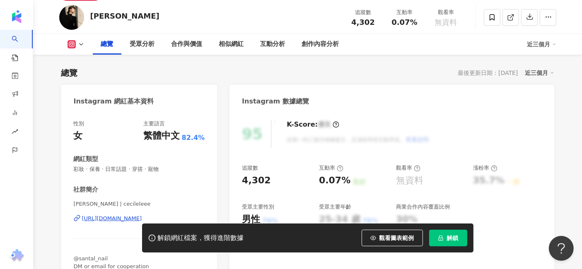
click at [120, 220] on div "[URL][DOMAIN_NAME]" at bounding box center [112, 218] width 60 height 7
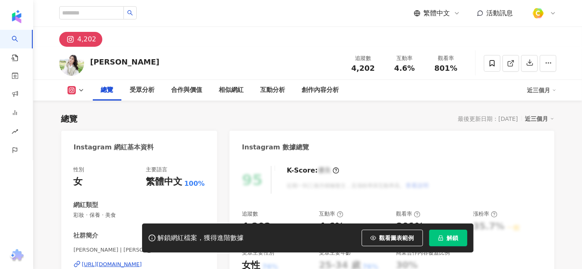
click at [142, 261] on div "https://www.instagram.com/allison_lily_zuo/" at bounding box center [112, 264] width 60 height 7
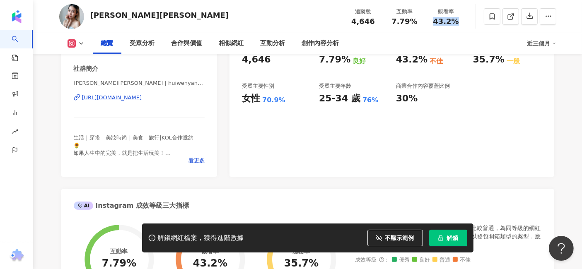
scroll to position [138, 0]
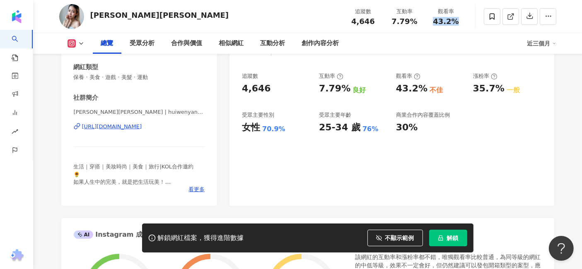
click at [142, 125] on div "[URL][DOMAIN_NAME]" at bounding box center [112, 126] width 60 height 7
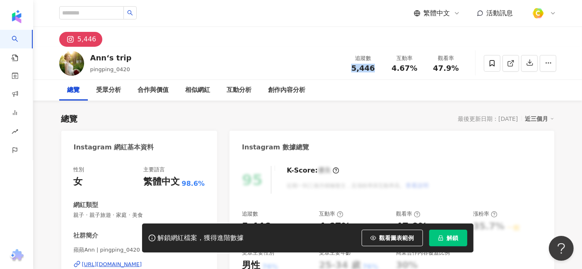
drag, startPoint x: 354, startPoint y: 67, endPoint x: 377, endPoint y: 77, distance: 25.6
click at [377, 77] on div "Ann‘s trip pingping_0420 追蹤數 5,446 互動率 4.67% 觀看率 47.9%" at bounding box center [308, 63] width 530 height 33
drag, startPoint x: 394, startPoint y: 67, endPoint x: 418, endPoint y: 67, distance: 23.6
click at [418, 67] on div "4.67%" at bounding box center [404, 68] width 31 height 8
copy span "4.67%"
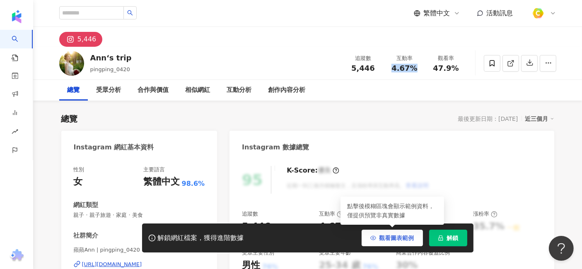
click at [399, 241] on span "觀看圖表範例" at bounding box center [396, 238] width 35 height 7
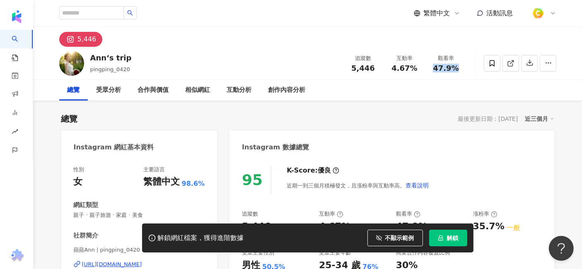
drag, startPoint x: 435, startPoint y: 68, endPoint x: 457, endPoint y: 68, distance: 21.5
click at [457, 68] on span "47.9%" at bounding box center [446, 68] width 26 height 8
copy span "47.9%"
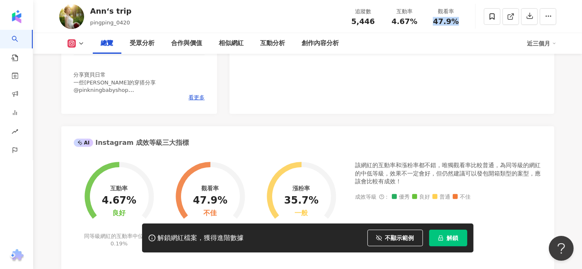
scroll to position [506, 0]
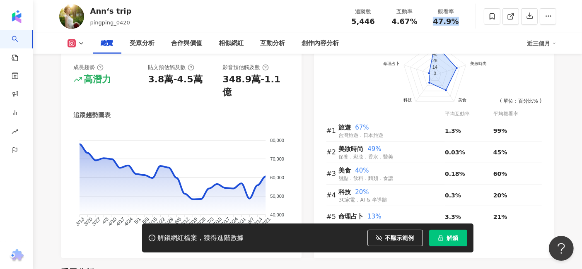
paste input "***"
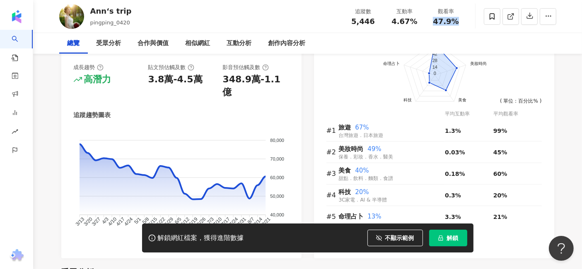
scroll to position [0, 0]
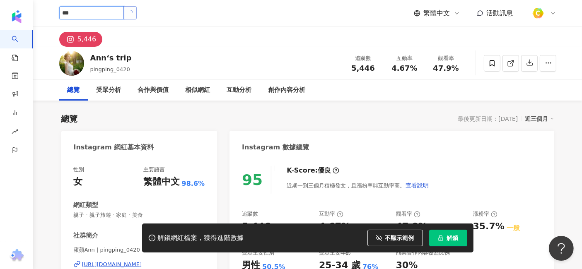
click at [133, 13] on icon "loading" at bounding box center [130, 13] width 6 height 6
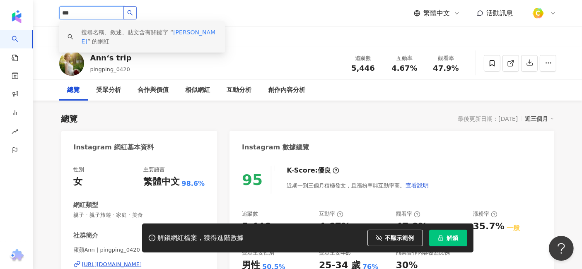
drag, startPoint x: 93, startPoint y: 13, endPoint x: 52, endPoint y: 17, distance: 41.2
click at [52, 17] on div "*** 搜尋名稱、敘述、貼文含有關鍵字 “ 許紫暄 ” 的網紅 繁體中文 活動訊息" at bounding box center [308, 13] width 530 height 26
paste input "search"
type input "**"
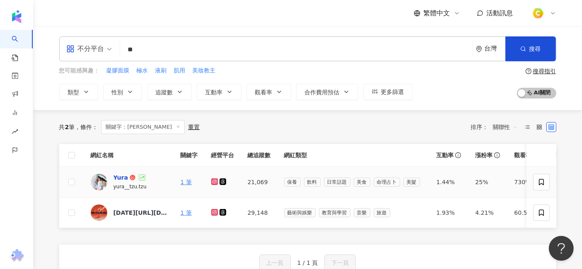
click at [117, 177] on div "Yura" at bounding box center [120, 177] width 14 height 8
click at [119, 177] on div "Yura" at bounding box center [120, 177] width 14 height 8
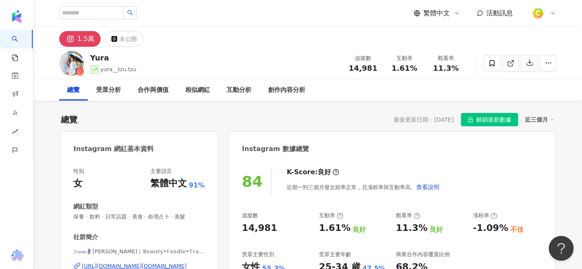
drag, startPoint x: 348, startPoint y: 67, endPoint x: 352, endPoint y: 69, distance: 5.2
click at [351, 68] on div "14,981" at bounding box center [362, 68] width 31 height 8
drag, startPoint x: 351, startPoint y: 68, endPoint x: 378, endPoint y: 68, distance: 26.9
click at [378, 68] on div "14,981" at bounding box center [362, 68] width 31 height 8
copy span "14,981"
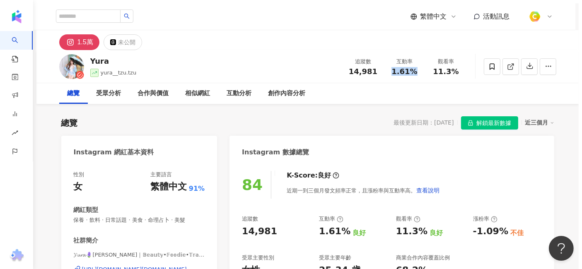
drag, startPoint x: 394, startPoint y: 68, endPoint x: 421, endPoint y: 69, distance: 26.9
click at [421, 69] on div "互動率 1.61%" at bounding box center [404, 67] width 41 height 18
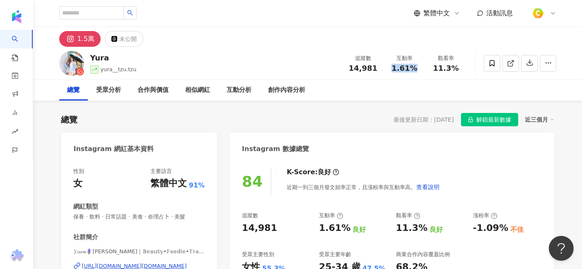
copy span "1.61%"
drag, startPoint x: 433, startPoint y: 66, endPoint x: 459, endPoint y: 67, distance: 25.3
click at [459, 67] on div "11.3%" at bounding box center [445, 68] width 31 height 8
copy span "11.3%"
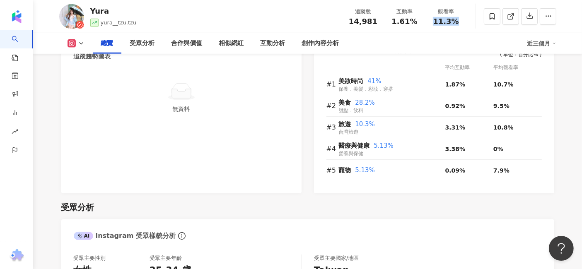
scroll to position [552, 0]
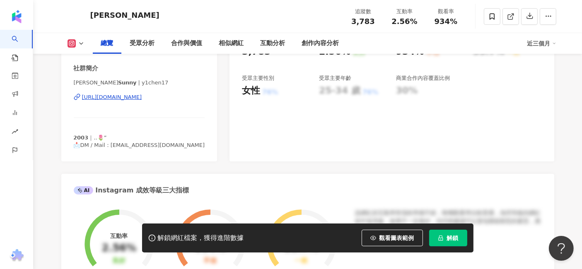
scroll to position [184, 0]
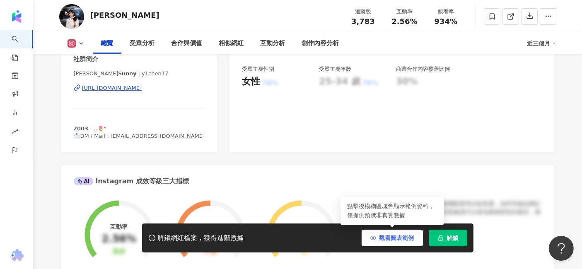
click at [388, 240] on span "觀看圖表範例" at bounding box center [396, 238] width 35 height 7
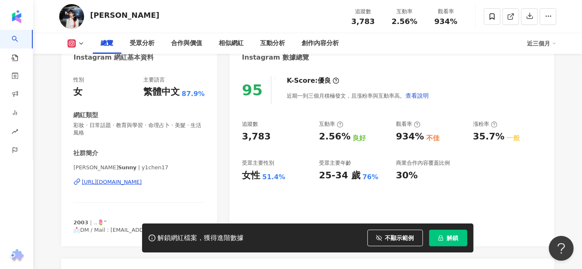
scroll to position [138, 0]
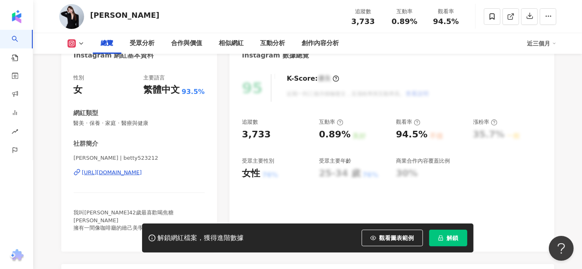
click at [142, 172] on div "[URL][DOMAIN_NAME]" at bounding box center [112, 172] width 60 height 7
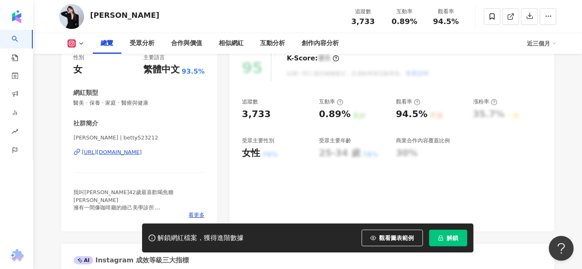
scroll to position [92, 0]
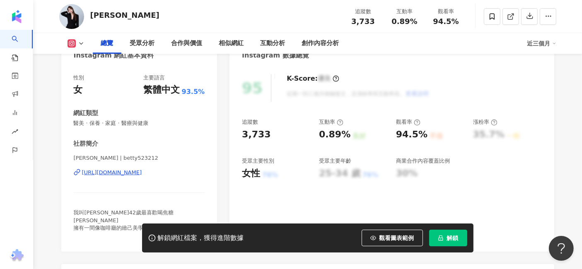
click at [142, 172] on div "https://www.instagram.com/betty523212/" at bounding box center [112, 172] width 60 height 7
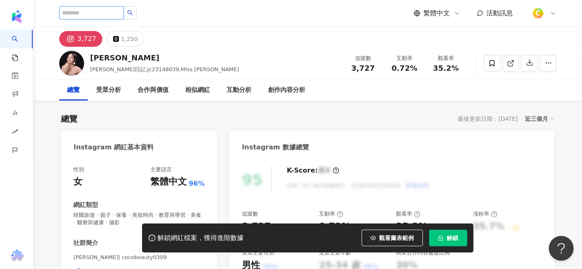
click at [111, 12] on input "search" at bounding box center [91, 12] width 65 height 13
paste input "****"
type input "****"
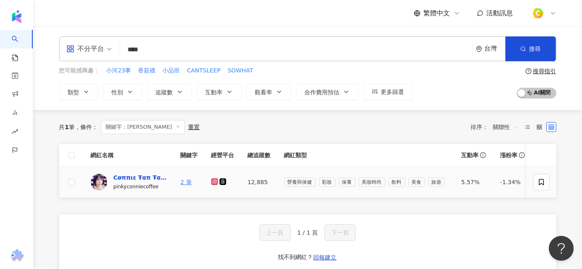
click at [139, 180] on div "Cøππιε Ŧαπ Ŧαπ 嘉妮菲菲" at bounding box center [140, 177] width 54 height 8
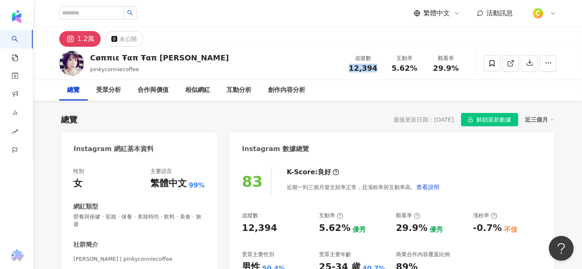
drag, startPoint x: 352, startPoint y: 70, endPoint x: 383, endPoint y: 67, distance: 30.8
click at [383, 67] on div "追蹤數 12,394" at bounding box center [362, 63] width 41 height 18
copy span "12,394"
click at [398, 71] on span "5.62%" at bounding box center [404, 68] width 26 height 8
drag, startPoint x: 394, startPoint y: 67, endPoint x: 421, endPoint y: 72, distance: 27.0
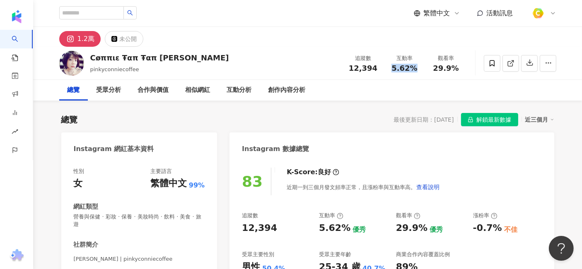
click at [421, 72] on div "追蹤數 12,394 互動率 5.62% 觀看率 29.9%" at bounding box center [404, 63] width 124 height 24
copy span "5.62%"
drag, startPoint x: 437, startPoint y: 67, endPoint x: 460, endPoint y: 67, distance: 22.8
click at [460, 67] on div "29.9%" at bounding box center [445, 68] width 31 height 8
click at [437, 67] on span "29.9%" at bounding box center [446, 68] width 26 height 8
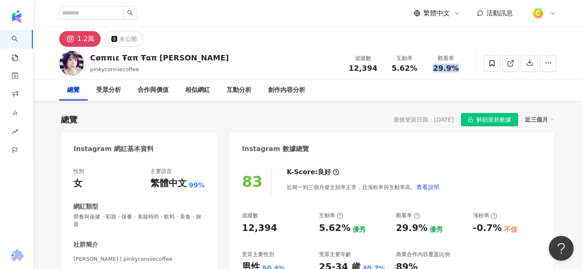
drag, startPoint x: 434, startPoint y: 66, endPoint x: 462, endPoint y: 69, distance: 27.9
click at [462, 69] on div "觀看率 29.9%" at bounding box center [445, 63] width 41 height 18
copy span "29.9%"
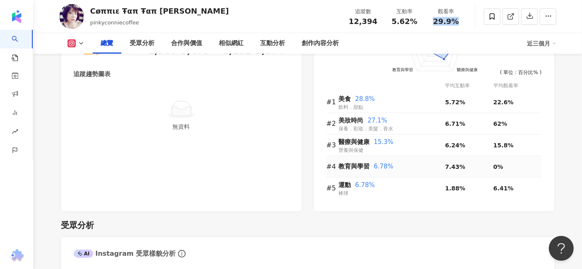
scroll to position [506, 0]
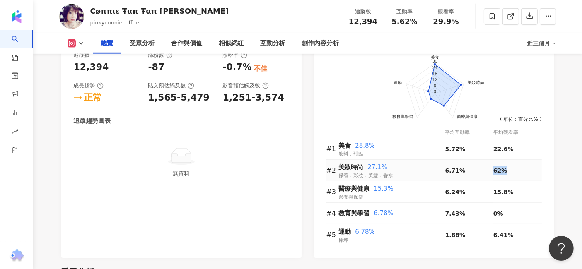
drag, startPoint x: 491, startPoint y: 171, endPoint x: 509, endPoint y: 174, distance: 18.1
click at [509, 174] on tr "#2 美妝時尚 27.1% 保養．彩妝．美髮．香水 6.71% 62%" at bounding box center [433, 171] width 215 height 22
copy tr "62%"
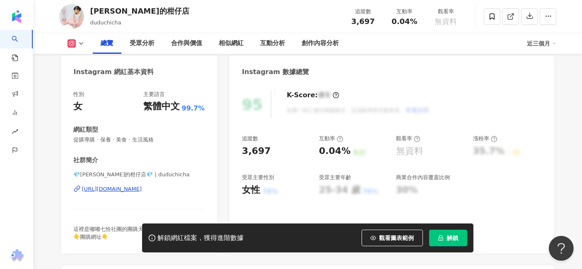
scroll to position [92, 0]
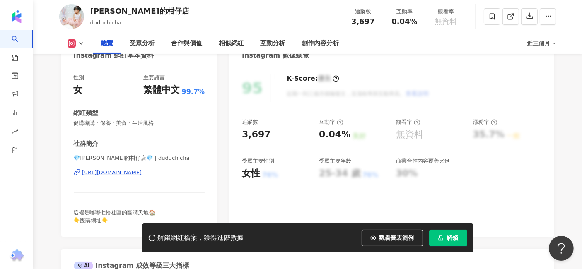
click at [142, 170] on div "https://www.instagram.com/duduchicha/" at bounding box center [112, 172] width 60 height 7
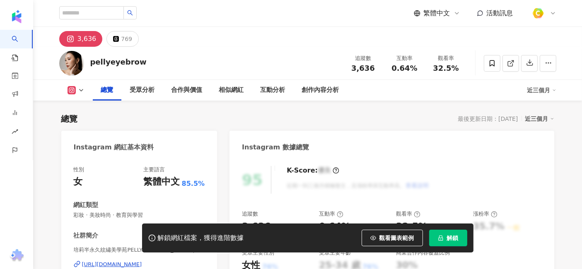
scroll to position [92, 0]
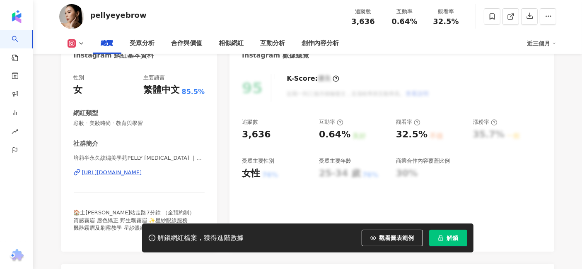
click at [142, 173] on div "https://www.instagram.com/pellyeyebrow/" at bounding box center [112, 172] width 60 height 7
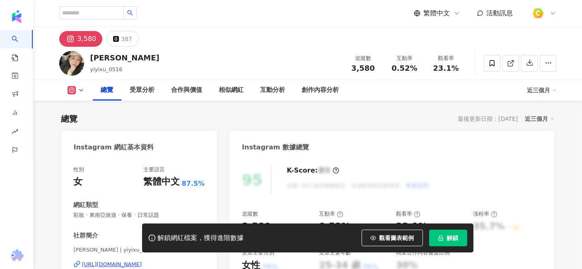
click at [134, 261] on div "https://www.instagram.com/yiyixu_0516/" at bounding box center [112, 264] width 60 height 7
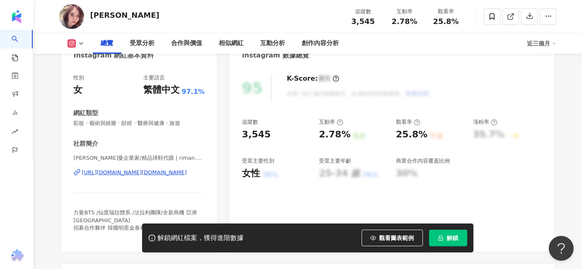
click at [181, 171] on div "[URL][DOMAIN_NAME][DOMAIN_NAME]" at bounding box center [134, 172] width 105 height 7
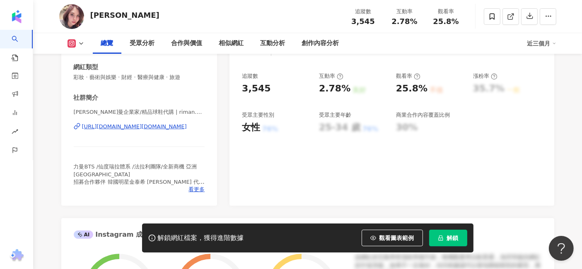
click at [137, 127] on div "[URL][DOMAIN_NAME][DOMAIN_NAME]" at bounding box center [134, 126] width 105 height 7
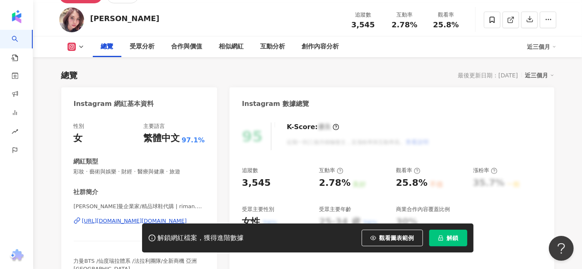
scroll to position [92, 0]
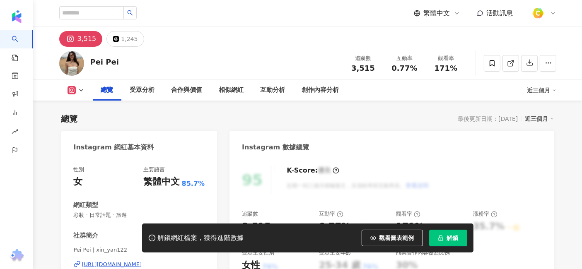
scroll to position [92, 0]
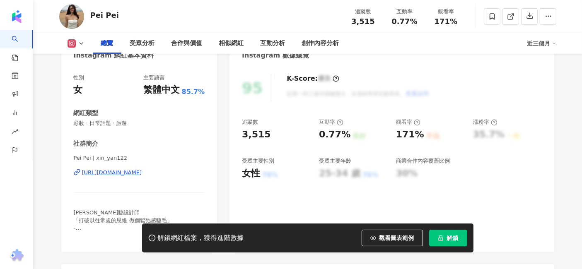
click at [126, 172] on div "https://www.instagram.com/xin_yan122/" at bounding box center [112, 172] width 60 height 7
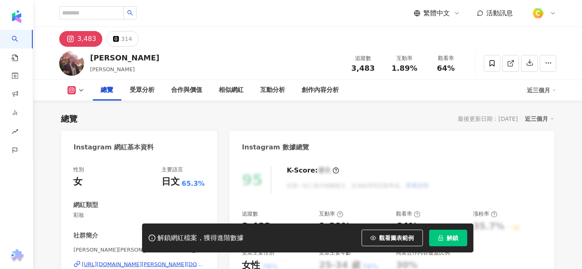
click at [138, 261] on div "https://www.instagram.com/chen.jessis/" at bounding box center [143, 264] width 123 height 7
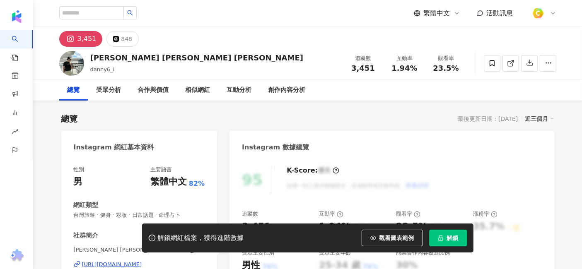
scroll to position [92, 0]
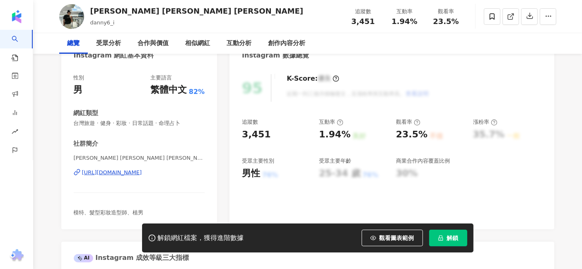
click at [123, 173] on div "https://www.instagram.com/danny6_i/" at bounding box center [112, 172] width 60 height 7
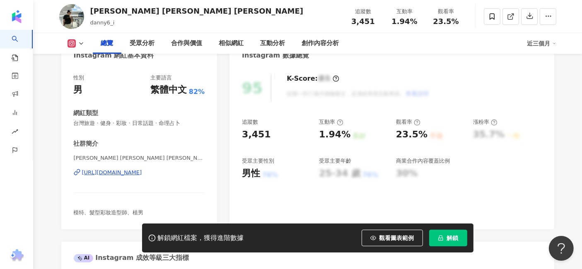
scroll to position [0, 0]
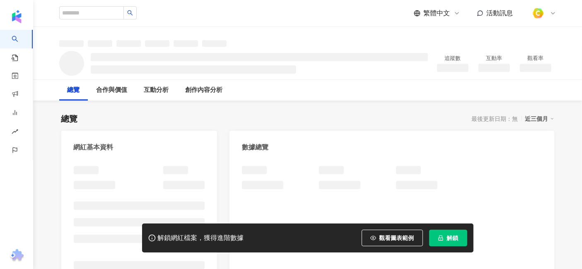
scroll to position [46, 0]
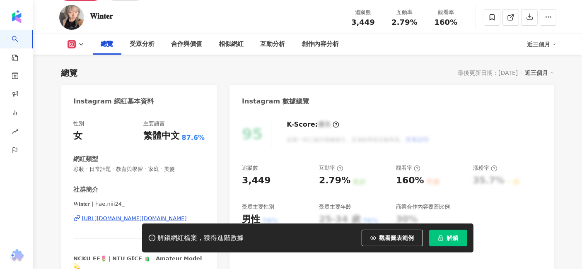
click at [170, 215] on div "https://www.instagram.com/hae.niii24_/" at bounding box center [134, 218] width 105 height 7
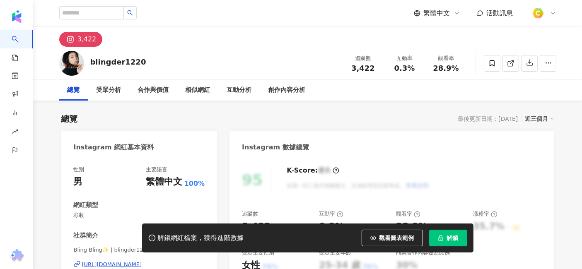
scroll to position [92, 0]
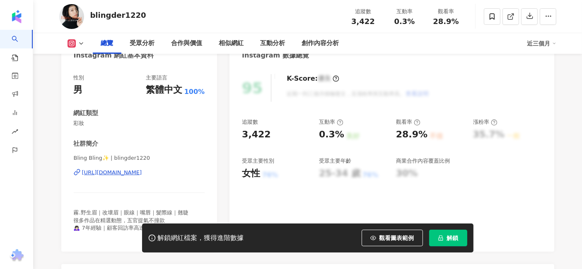
click at [142, 172] on div "https://www.instagram.com/blingder1220/" at bounding box center [112, 172] width 60 height 7
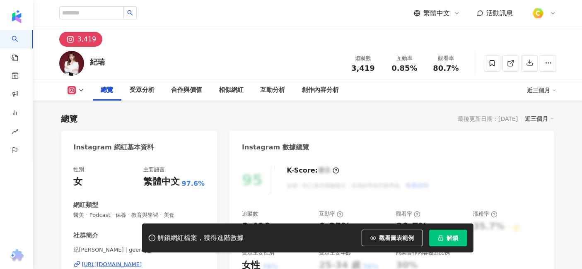
scroll to position [184, 0]
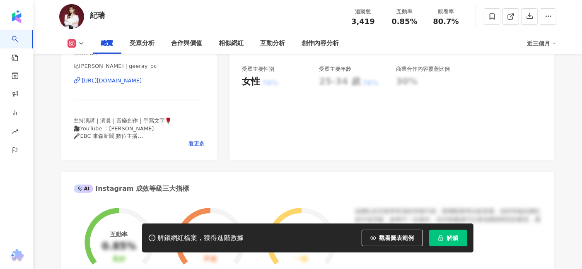
click at [141, 78] on div "[URL][DOMAIN_NAME]" at bounding box center [112, 80] width 60 height 7
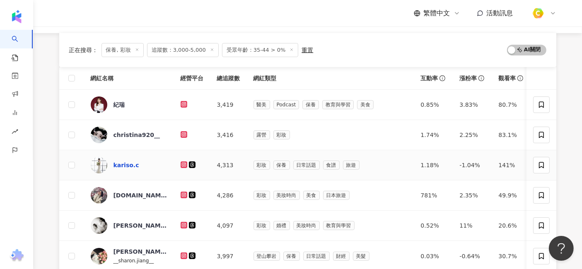
scroll to position [123, 0]
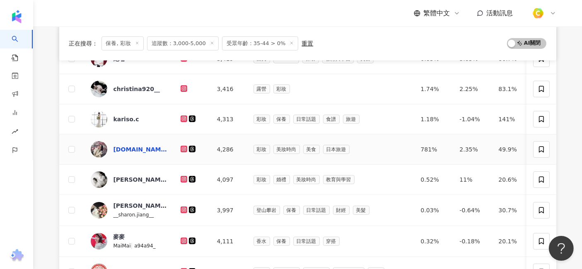
click at [134, 146] on div "[DOMAIN_NAME]_andalex" at bounding box center [140, 149] width 54 height 8
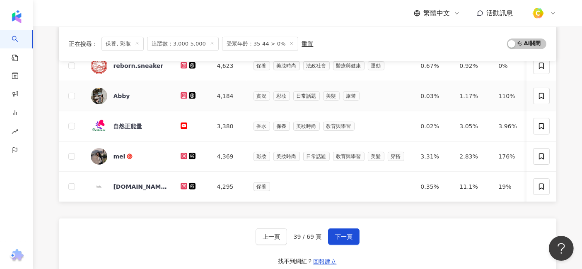
scroll to position [368, 0]
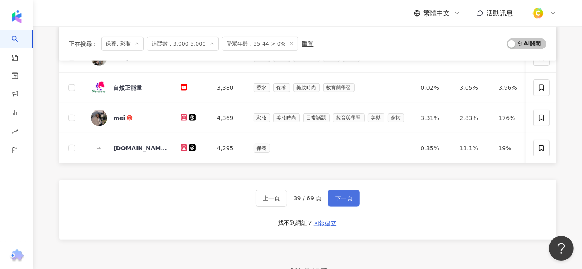
click at [342, 197] on button "下一頁" at bounding box center [343, 198] width 31 height 17
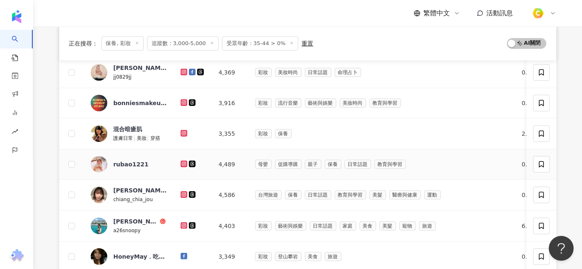
scroll to position [138, 0]
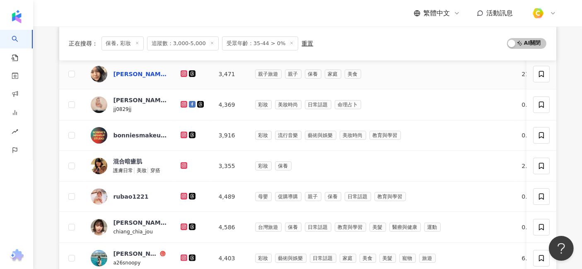
click at [117, 72] on div "亞璇" at bounding box center [140, 74] width 54 height 8
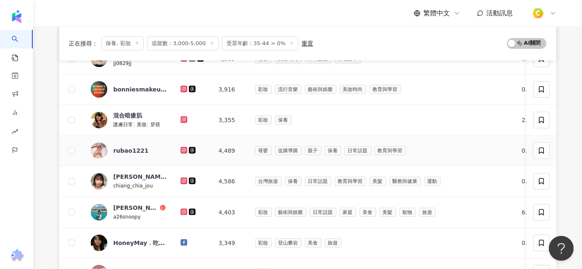
scroll to position [230, 0]
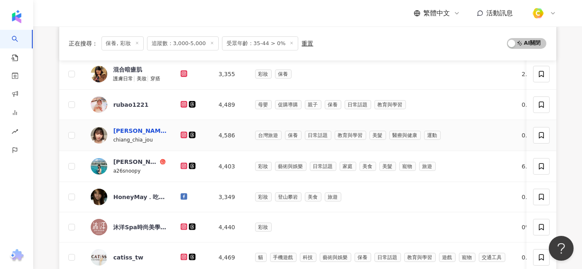
click at [125, 127] on div "江佳柔" at bounding box center [140, 131] width 54 height 8
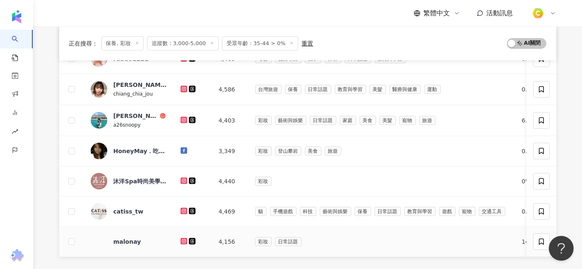
scroll to position [368, 0]
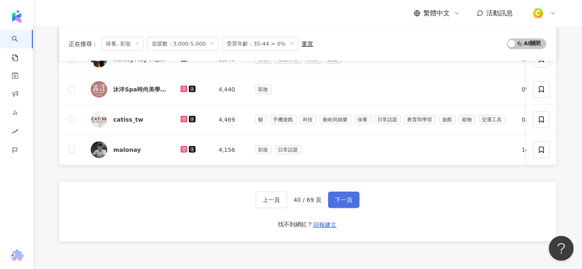
click at [348, 202] on span "下一頁" at bounding box center [343, 200] width 17 height 7
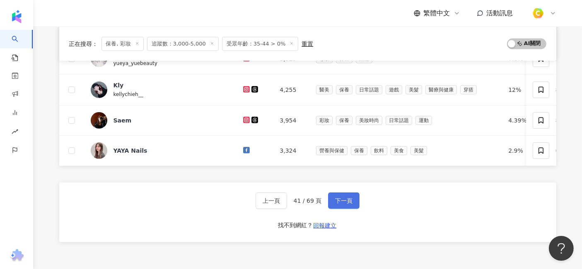
click at [337, 204] on span "下一頁" at bounding box center [343, 200] width 17 height 7
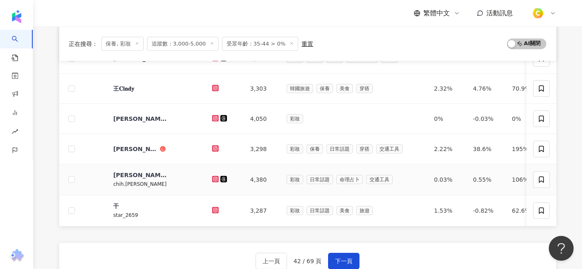
scroll to position [353, 0]
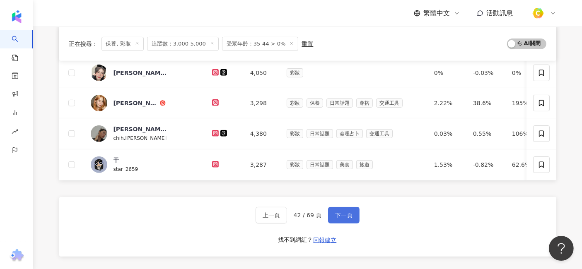
click at [345, 219] on span "下一頁" at bounding box center [343, 215] width 17 height 7
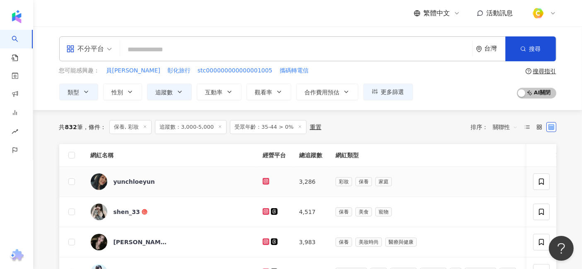
scroll to position [46, 0]
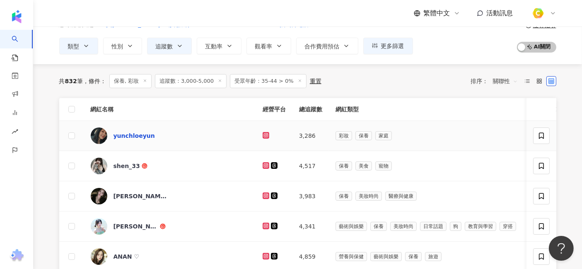
click at [139, 132] on div "yunchloeyun" at bounding box center [133, 136] width 41 height 8
click at [126, 163] on div "shen_33" at bounding box center [126, 166] width 26 height 8
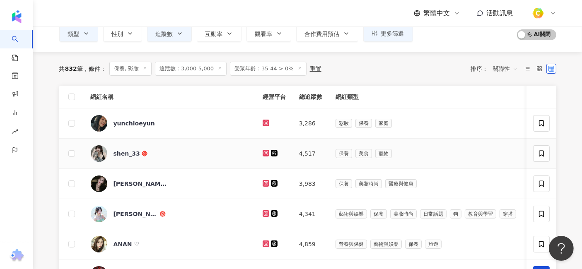
scroll to position [92, 0]
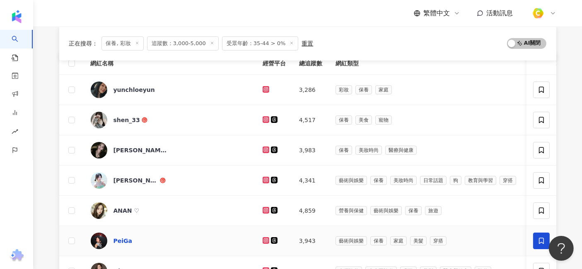
click at [118, 237] on div "PeiGa" at bounding box center [122, 241] width 19 height 8
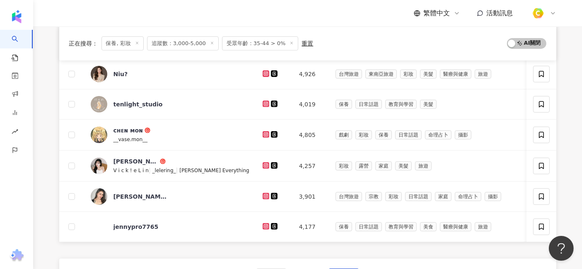
scroll to position [322, 0]
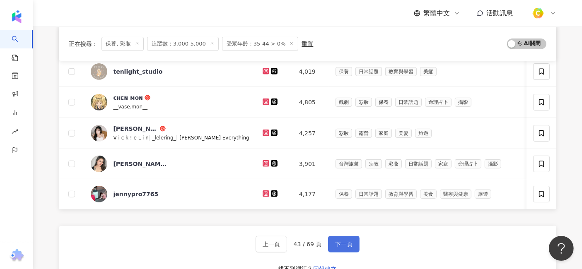
click at [353, 250] on button "下一頁" at bounding box center [343, 244] width 31 height 17
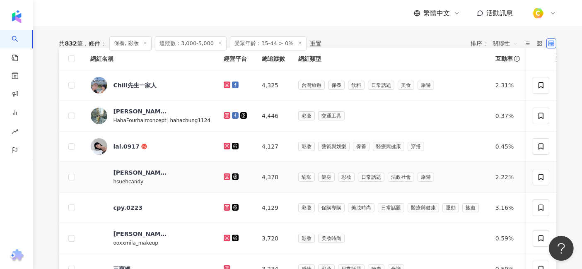
scroll to position [46, 0]
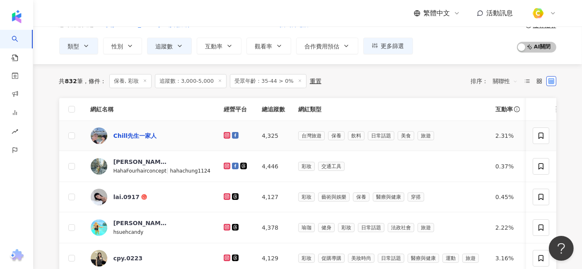
click at [145, 135] on div "Chill先生一家人" at bounding box center [134, 136] width 43 height 8
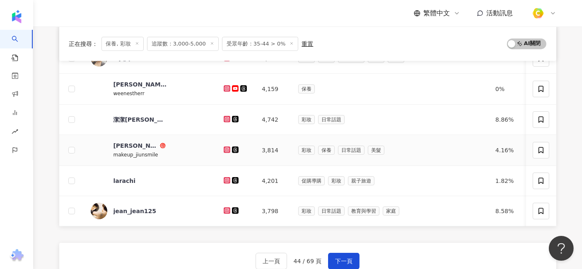
scroll to position [322, 0]
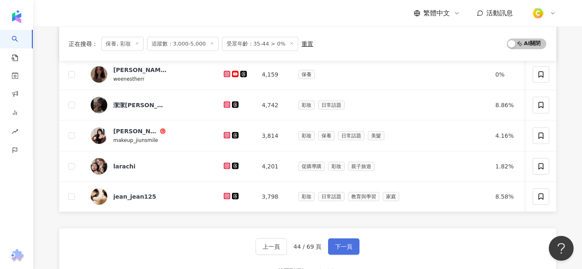
click at [346, 250] on span "下一頁" at bounding box center [343, 246] width 17 height 7
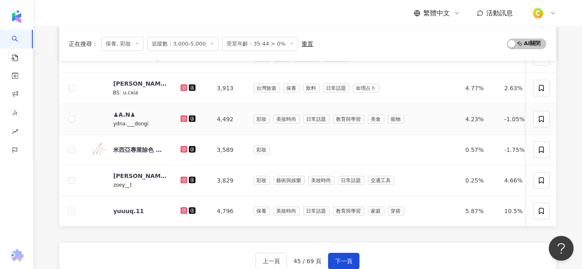
scroll to position [353, 0]
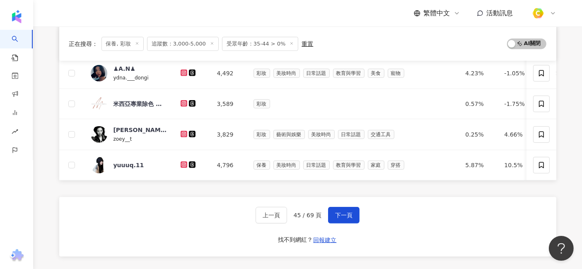
drag, startPoint x: 350, startPoint y: 225, endPoint x: 358, endPoint y: 218, distance: 10.9
click at [350, 223] on button "下一頁" at bounding box center [343, 215] width 31 height 17
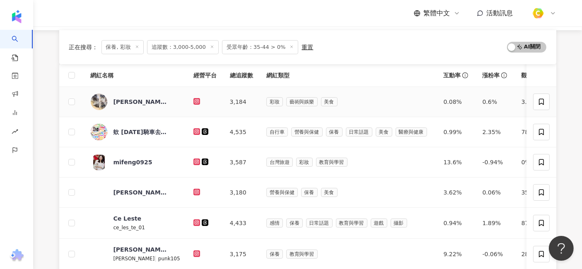
scroll to position [92, 0]
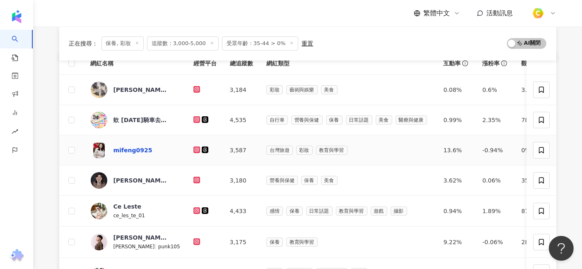
click at [146, 151] on div "mifeng0925" at bounding box center [132, 150] width 39 height 8
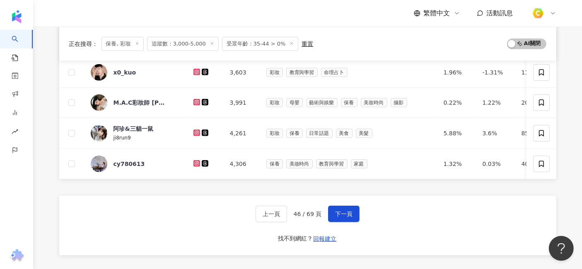
scroll to position [368, 0]
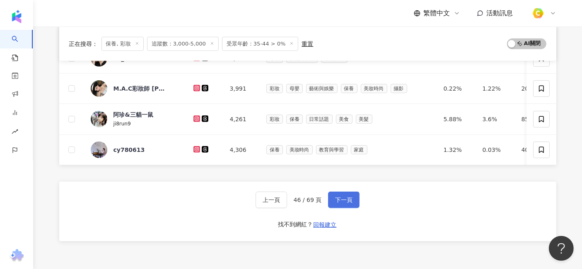
click at [347, 208] on button "下一頁" at bounding box center [343, 200] width 31 height 17
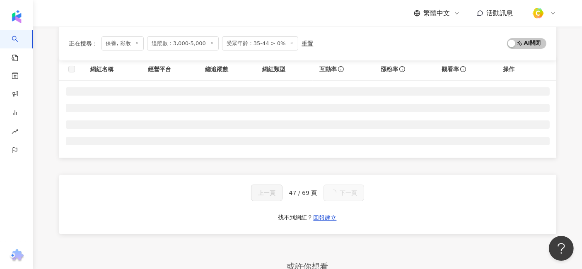
scroll to position [77, 0]
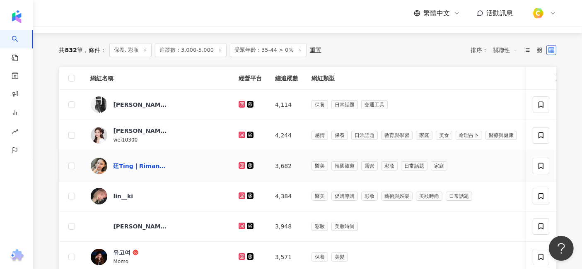
click at [133, 163] on div "廷Ting｜Riman 台灣力曼企業家" at bounding box center [140, 166] width 54 height 8
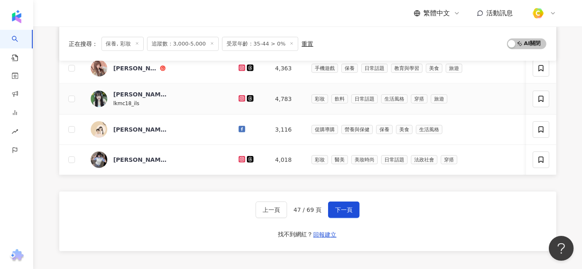
scroll to position [368, 0]
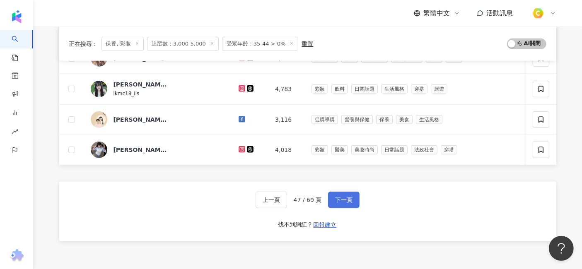
click at [333, 199] on button "下一頁" at bounding box center [343, 200] width 31 height 17
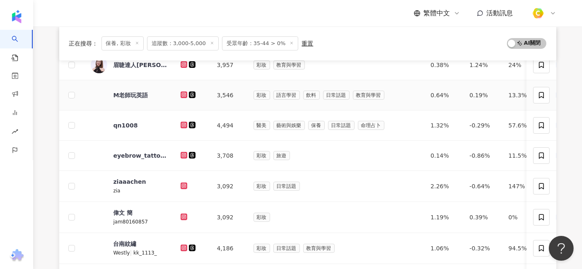
scroll to position [123, 0]
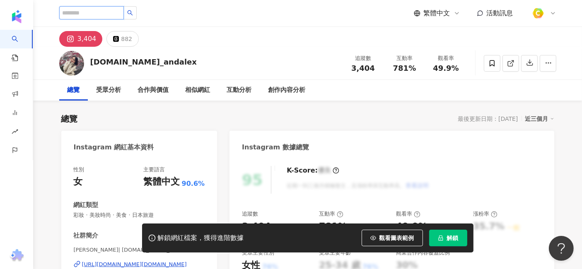
click at [102, 10] on input "search" at bounding box center [91, 12] width 65 height 13
paste input "********"
type input "********"
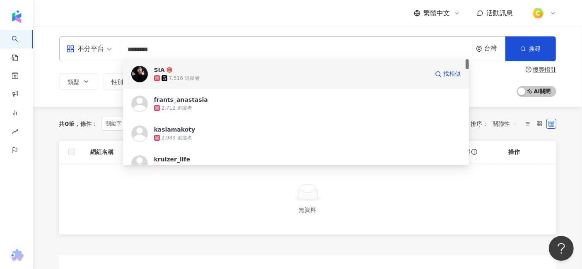
click at [201, 72] on span "SIA" at bounding box center [291, 70] width 274 height 8
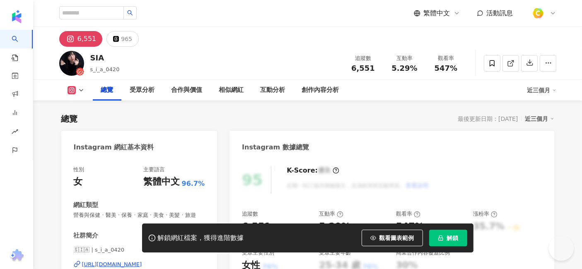
drag, startPoint x: 355, startPoint y: 68, endPoint x: 370, endPoint y: 69, distance: 15.4
click at [373, 69] on div "6,551" at bounding box center [362, 68] width 31 height 8
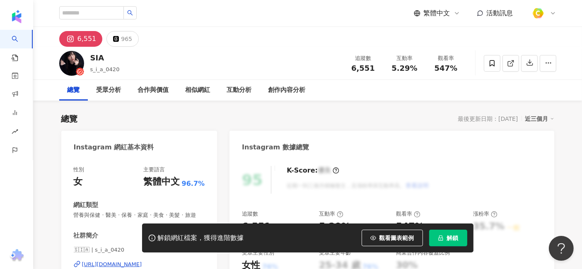
click at [398, 68] on span "5.29%" at bounding box center [404, 68] width 26 height 8
drag, startPoint x: 394, startPoint y: 68, endPoint x: 421, endPoint y: 70, distance: 27.4
click at [421, 70] on div "互動率 5.29%" at bounding box center [404, 63] width 41 height 18
copy span "5.29%"
drag, startPoint x: 437, startPoint y: 68, endPoint x: 460, endPoint y: 71, distance: 23.0
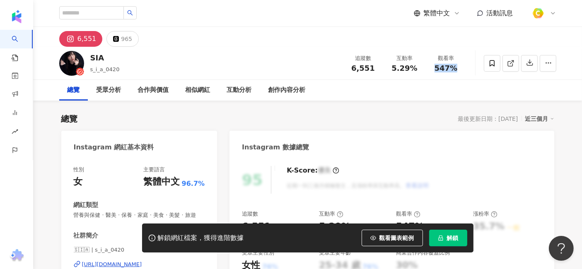
click at [460, 71] on div "547%" at bounding box center [445, 68] width 31 height 8
copy span "547%"
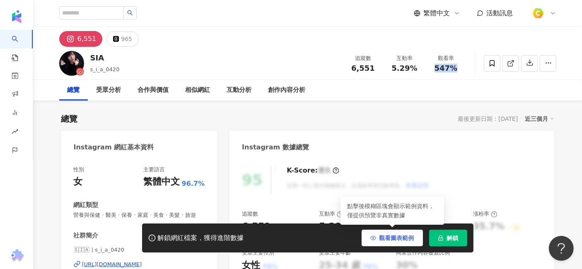
click at [400, 239] on span "觀看圖表範例" at bounding box center [396, 238] width 35 height 7
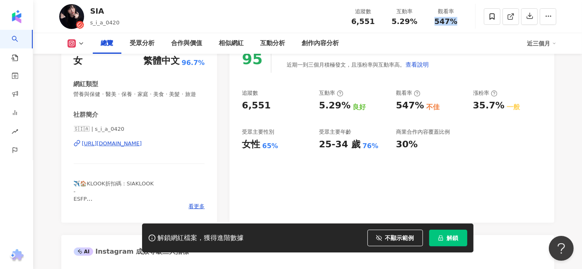
scroll to position [46, 0]
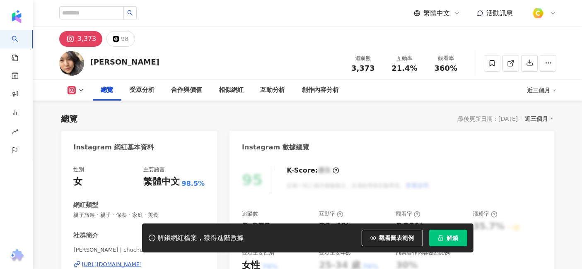
scroll to position [138, 0]
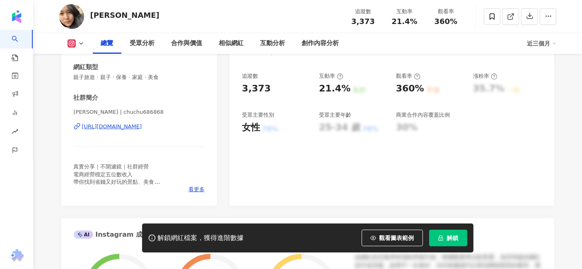
click at [142, 127] on div "[URL][DOMAIN_NAME]" at bounding box center [112, 126] width 60 height 7
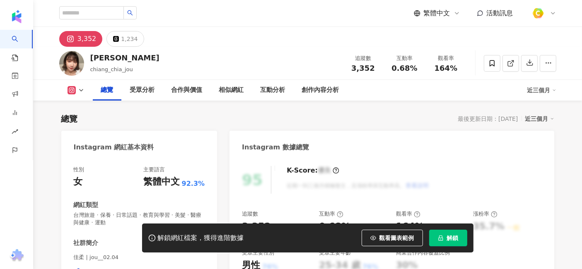
click at [142, 268] on div "https://www.instagram.com/jou__02.04/" at bounding box center [112, 271] width 60 height 7
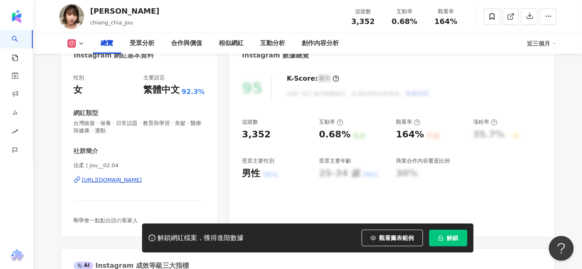
scroll to position [138, 0]
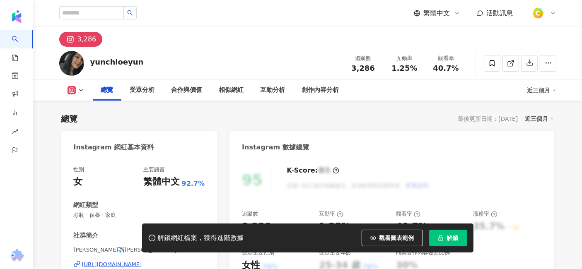
click at [142, 261] on div "[URL][DOMAIN_NAME]" at bounding box center [112, 264] width 60 height 7
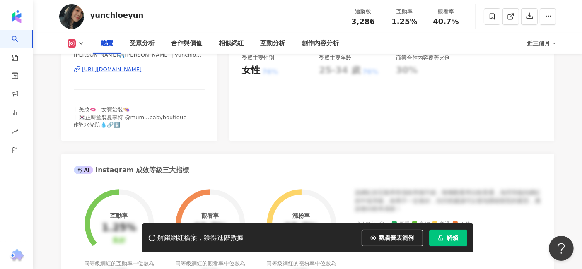
scroll to position [138, 0]
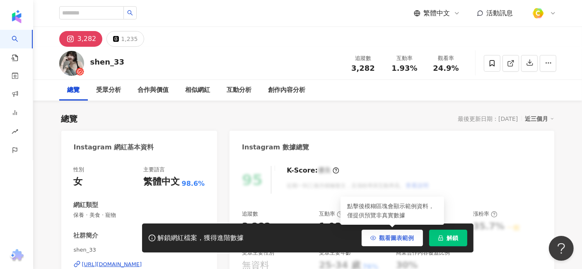
click at [387, 236] on span "觀看圖表範例" at bounding box center [396, 238] width 35 height 7
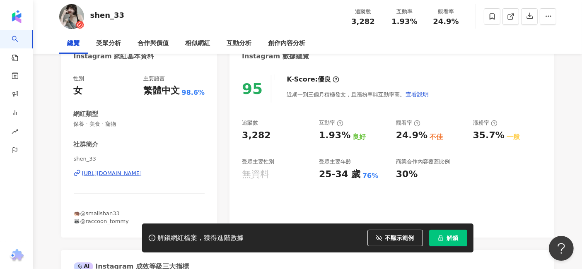
scroll to position [92, 0]
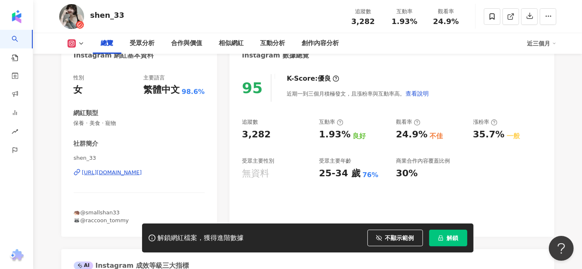
click at [142, 173] on div "https://www.instagram.com/shen_33/" at bounding box center [112, 172] width 60 height 7
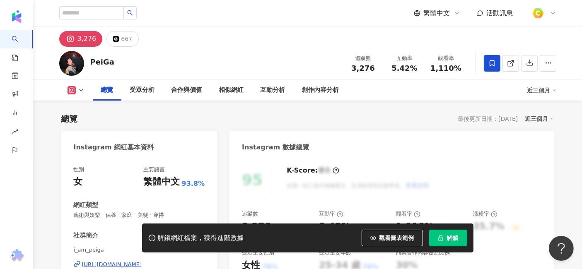
click at [138, 261] on div "[URL][DOMAIN_NAME]" at bounding box center [112, 264] width 60 height 7
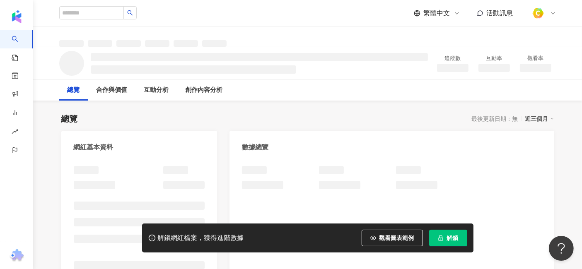
click at [382, 237] on span "觀看圖表範例" at bounding box center [396, 238] width 35 height 7
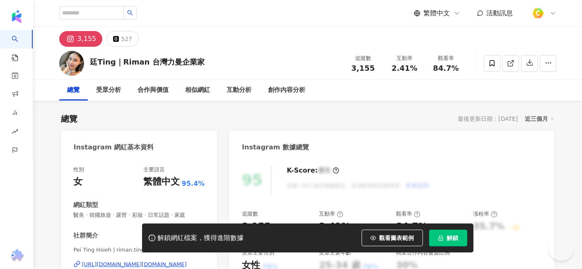
click at [118, 175] on div "性別 女 主要語言 繁體中文 95.4% 網紅類型 醫美 · 韓國旅遊 · 露營 · 彩妝 · 日常話題 · 家庭 社群簡介 Pei Ting Hsieh |…" at bounding box center [139, 248] width 131 height 165
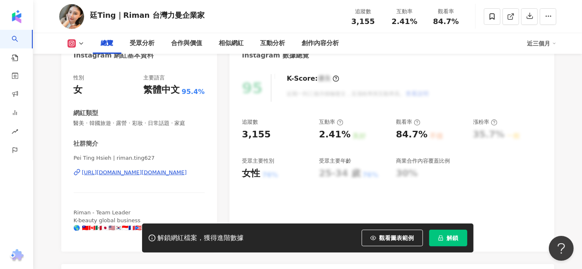
click at [121, 172] on div "[URL][DOMAIN_NAME][DOMAIN_NAME]" at bounding box center [134, 172] width 105 height 7
click at [164, 171] on div "[URL][DOMAIN_NAME][DOMAIN_NAME]" at bounding box center [134, 172] width 105 height 7
drag, startPoint x: 354, startPoint y: 22, endPoint x: 376, endPoint y: 24, distance: 22.1
click at [376, 24] on div "3,155" at bounding box center [362, 21] width 31 height 8
copy span "3,155"
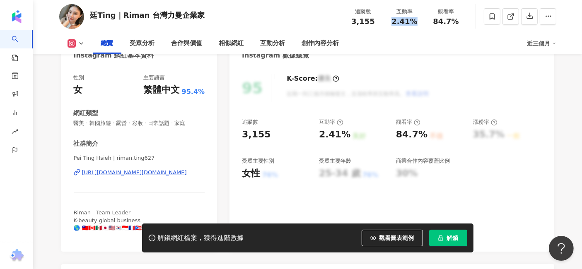
drag, startPoint x: 393, startPoint y: 22, endPoint x: 416, endPoint y: 23, distance: 23.2
click at [416, 23] on div "2.41%" at bounding box center [404, 21] width 31 height 8
copy span "2.41%"
drag, startPoint x: 435, startPoint y: 20, endPoint x: 459, endPoint y: 21, distance: 24.8
click at [459, 21] on div "84.7%" at bounding box center [445, 21] width 31 height 8
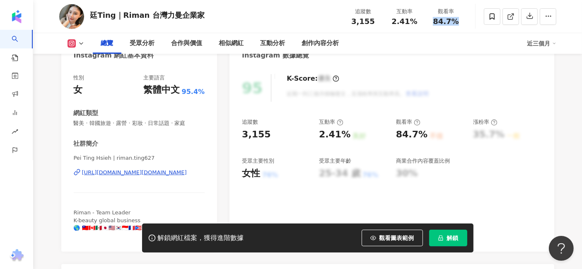
copy span "84.7%"
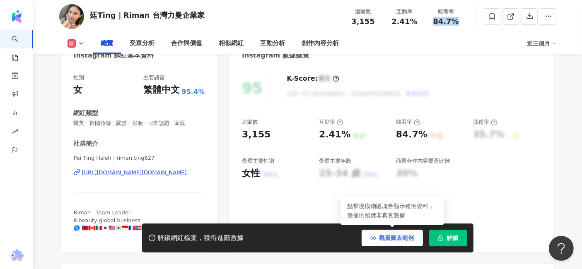
click at [396, 237] on span "觀看圖表範例" at bounding box center [396, 238] width 35 height 7
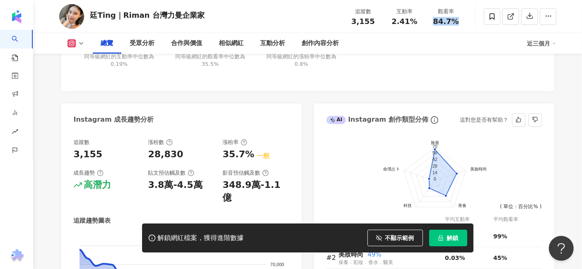
scroll to position [506, 0]
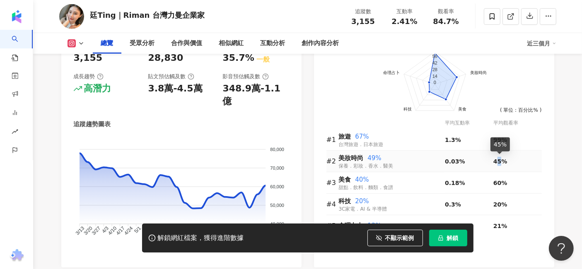
drag, startPoint x: 495, startPoint y: 160, endPoint x: 502, endPoint y: 158, distance: 7.6
click at [502, 158] on span "45%" at bounding box center [500, 161] width 14 height 7
drag, startPoint x: 493, startPoint y: 160, endPoint x: 505, endPoint y: 159, distance: 12.5
click at [505, 159] on span "45%" at bounding box center [500, 161] width 14 height 7
copy span "45%"
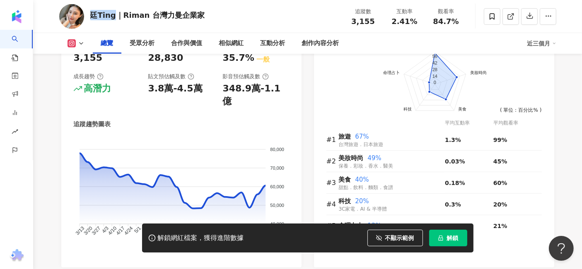
drag, startPoint x: 91, startPoint y: 17, endPoint x: 113, endPoint y: 17, distance: 21.9
click at [113, 17] on div "廷Ting｜Riman 台灣力曼企業家" at bounding box center [147, 15] width 114 height 10
copy div "廷Ting"
